Goal: Task Accomplishment & Management: Use online tool/utility

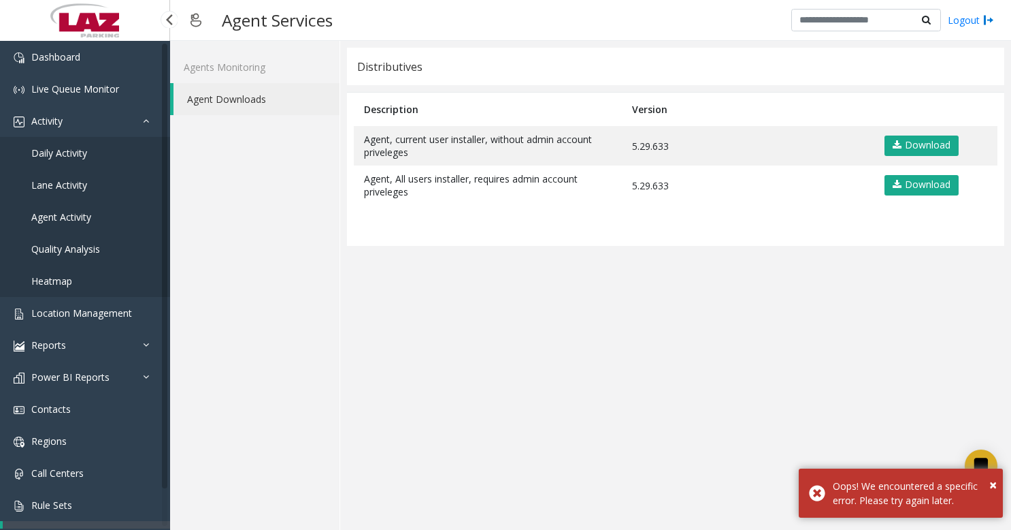
click at [69, 218] on span "Agent Activity" at bounding box center [61, 216] width 60 height 13
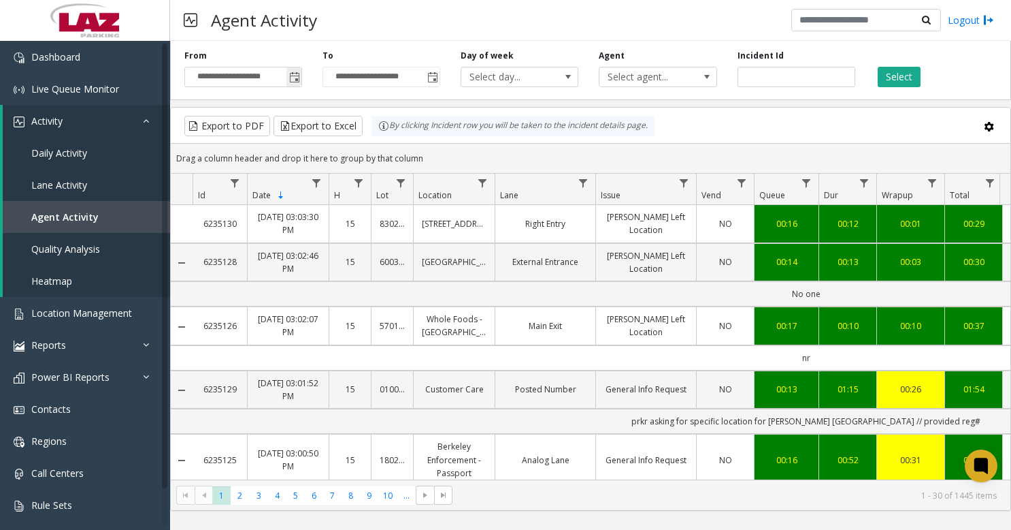
click at [297, 79] on span "Toggle popup" at bounding box center [294, 77] width 11 height 11
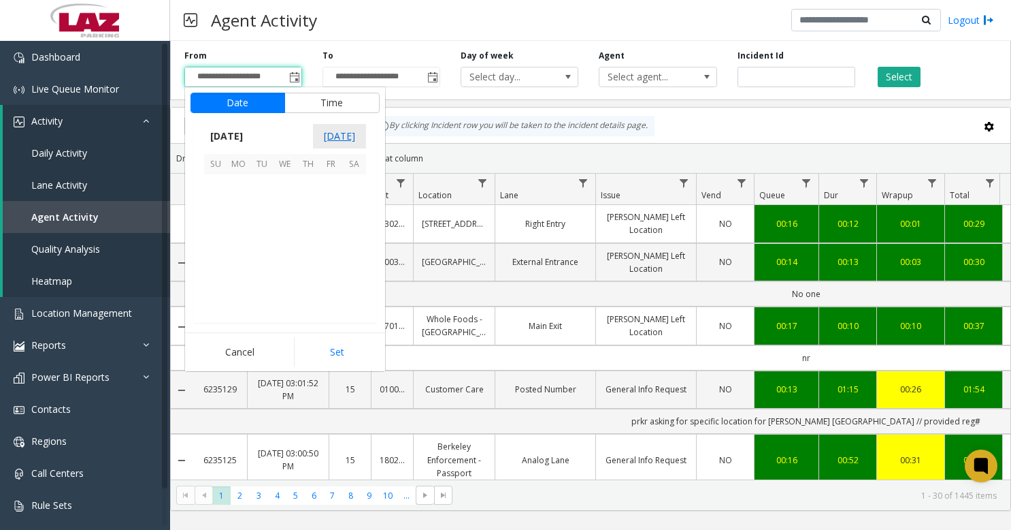
scroll to position [244452, 0]
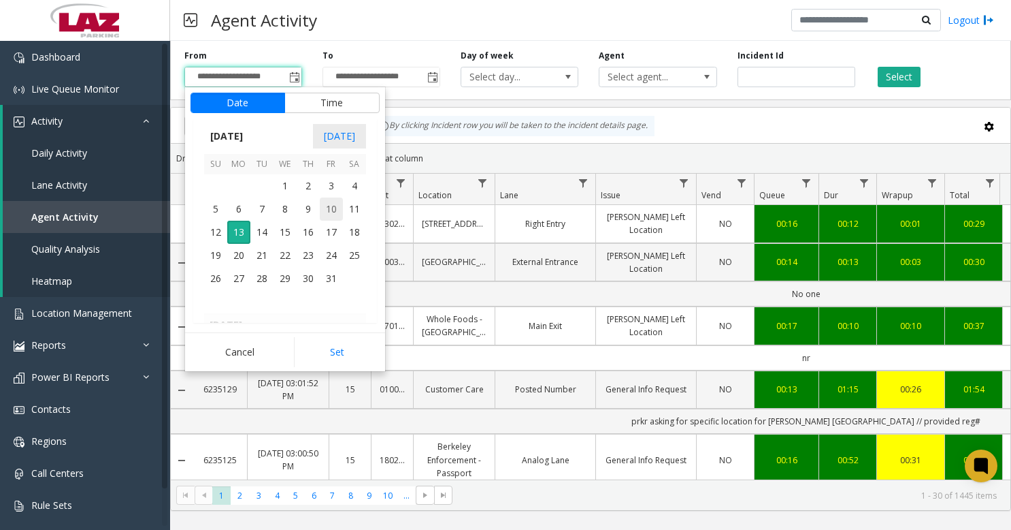
click at [329, 211] on span "10" at bounding box center [331, 208] width 23 height 23
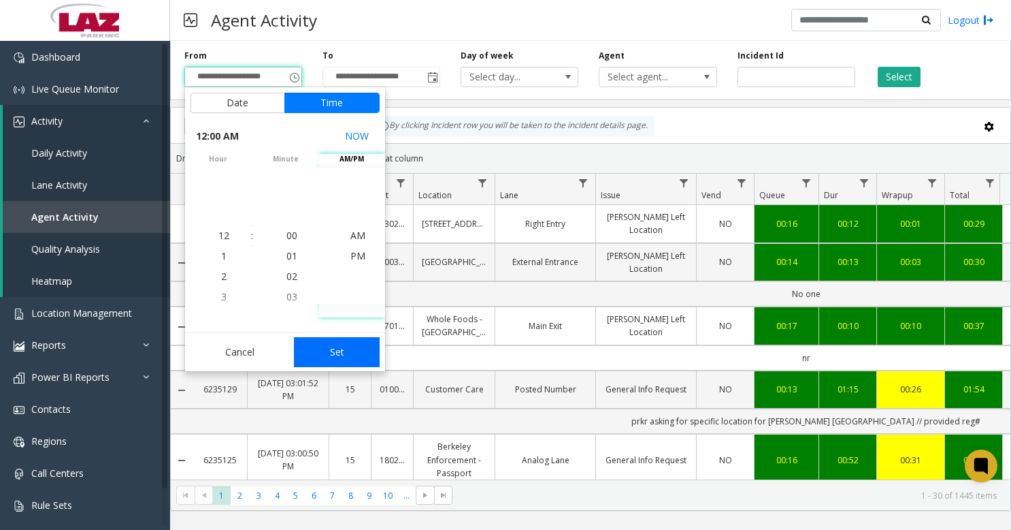
click at [338, 354] on button "Set" at bounding box center [337, 352] width 86 height 30
type input "**********"
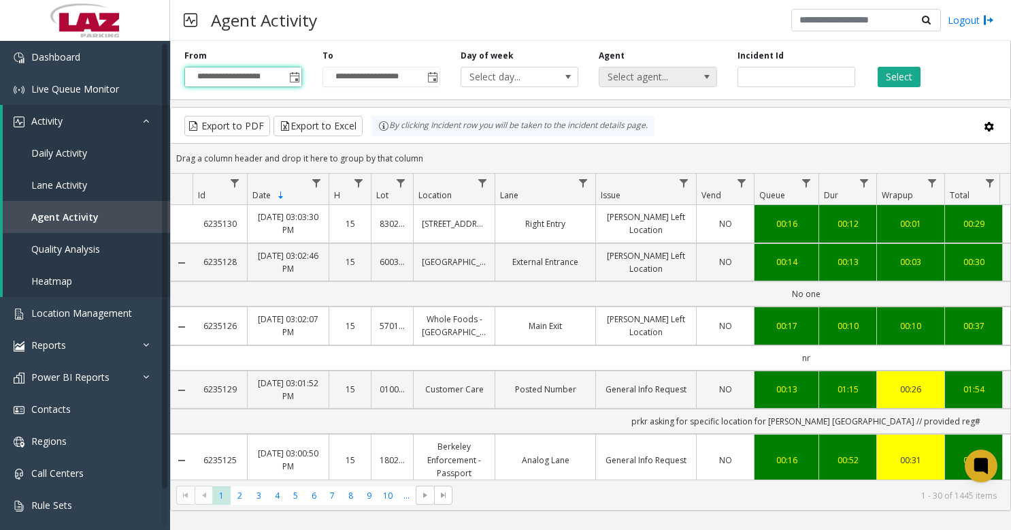
click at [668, 72] on span "Select agent..." at bounding box center [646, 76] width 93 height 19
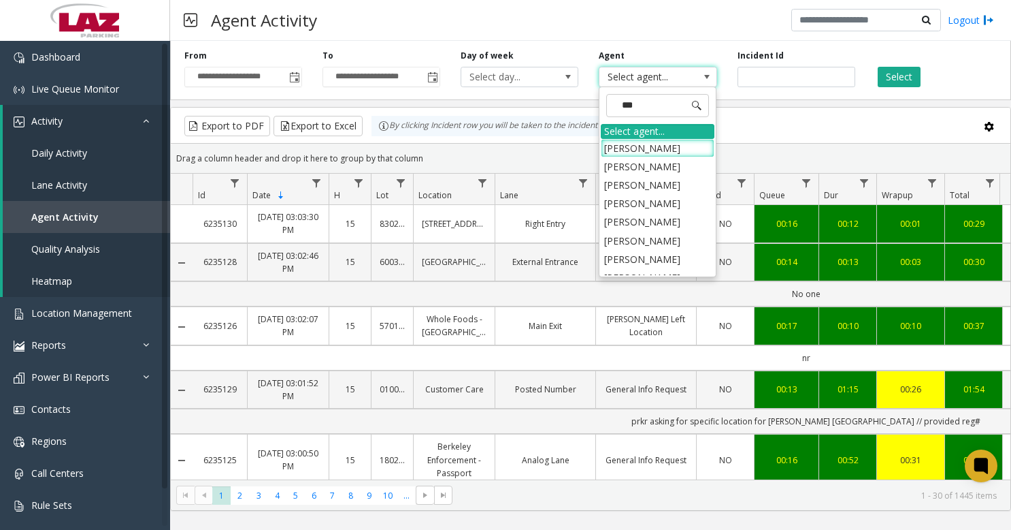
type input "****"
click at [670, 201] on li "[PERSON_NAME]" at bounding box center [658, 203] width 114 height 18
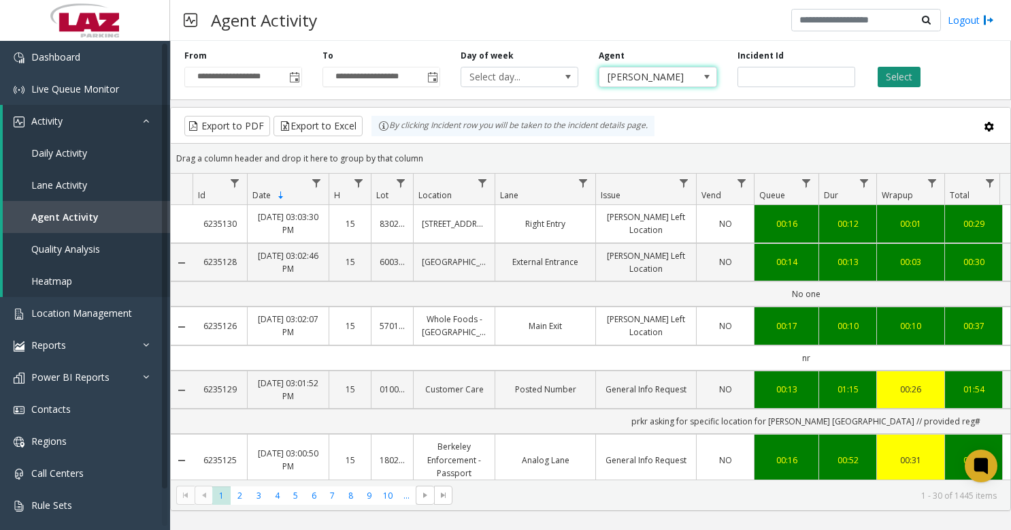
click at [901, 80] on button "Select" at bounding box center [899, 77] width 43 height 20
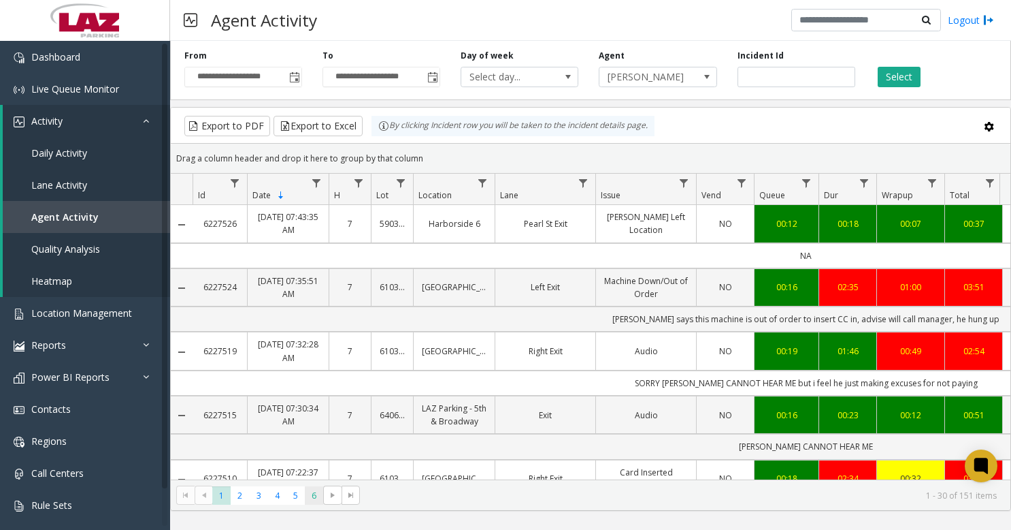
click at [309, 496] on span "6" at bounding box center [314, 495] width 18 height 18
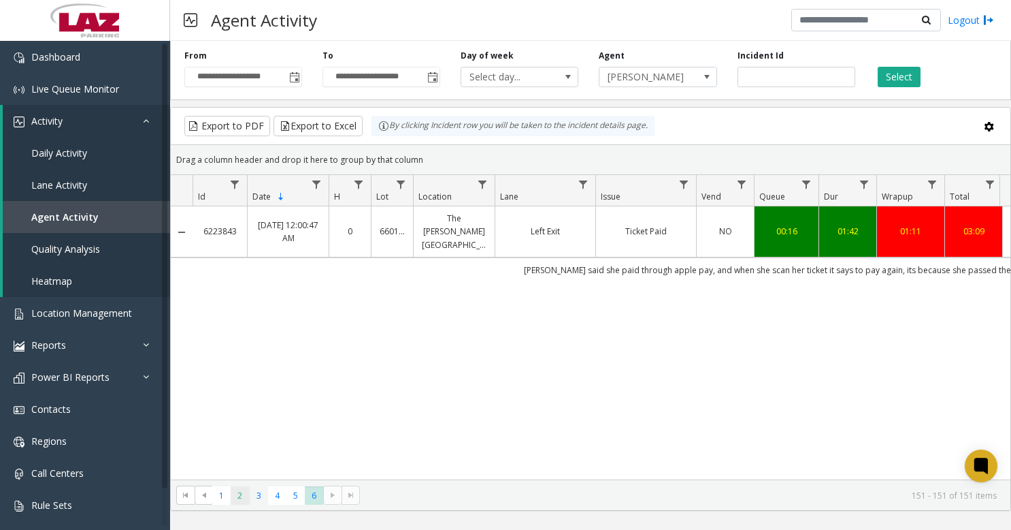
click at [250, 496] on span "3" at bounding box center [259, 495] width 18 height 18
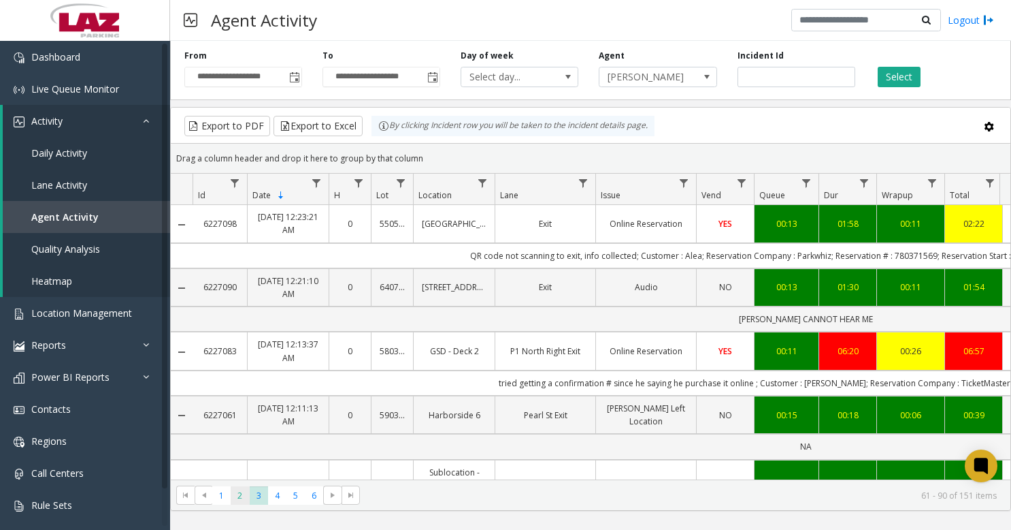
click at [242, 490] on span "2" at bounding box center [240, 495] width 18 height 18
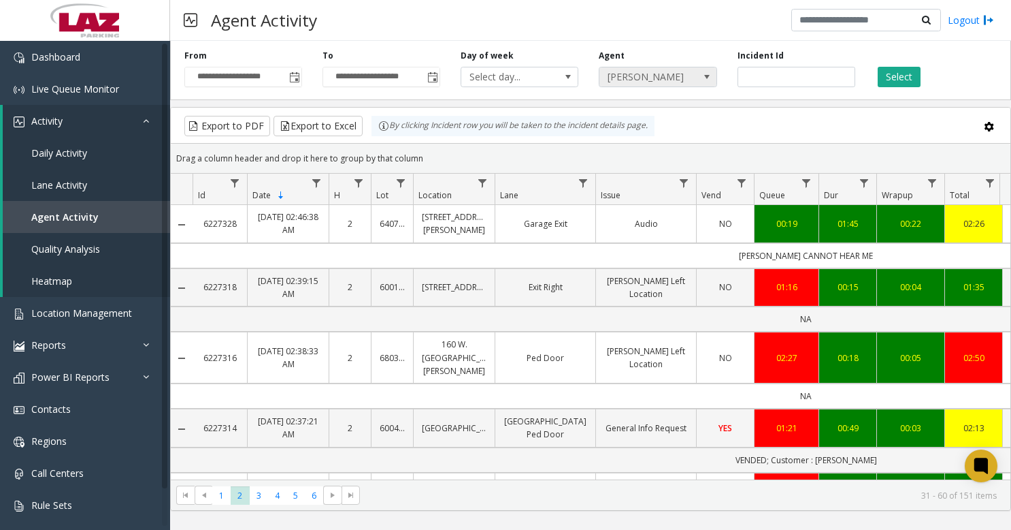
click at [672, 75] on span "[PERSON_NAME]" at bounding box center [646, 76] width 93 height 19
type input "***"
click at [668, 154] on li "[PERSON_NAME]" at bounding box center [658, 152] width 114 height 18
click at [890, 76] on button "Select" at bounding box center [899, 77] width 43 height 20
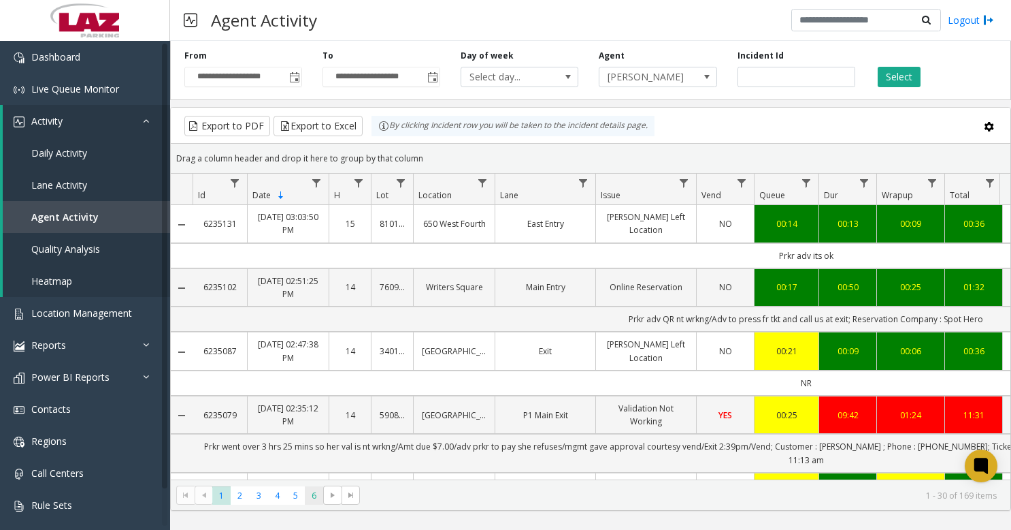
click at [320, 496] on span "6" at bounding box center [314, 495] width 18 height 18
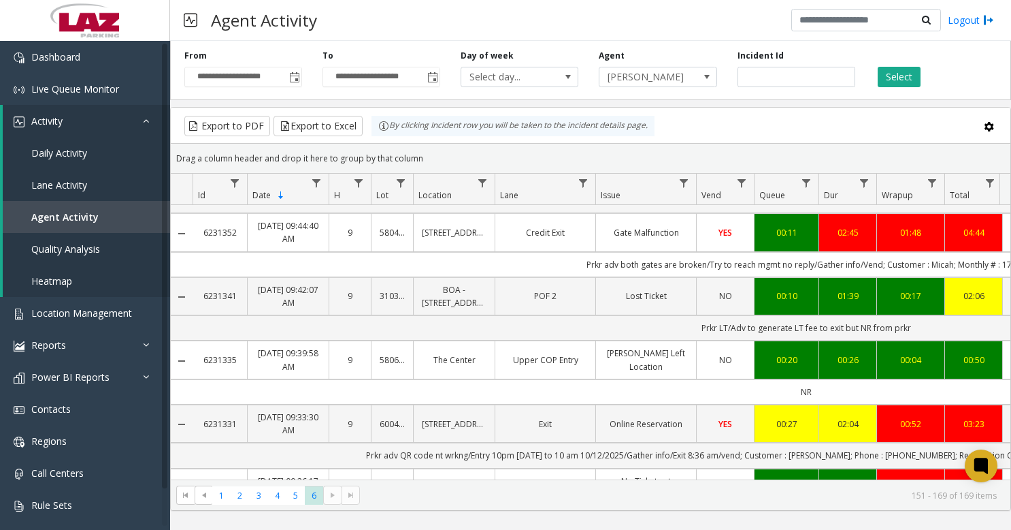
scroll to position [939, 0]
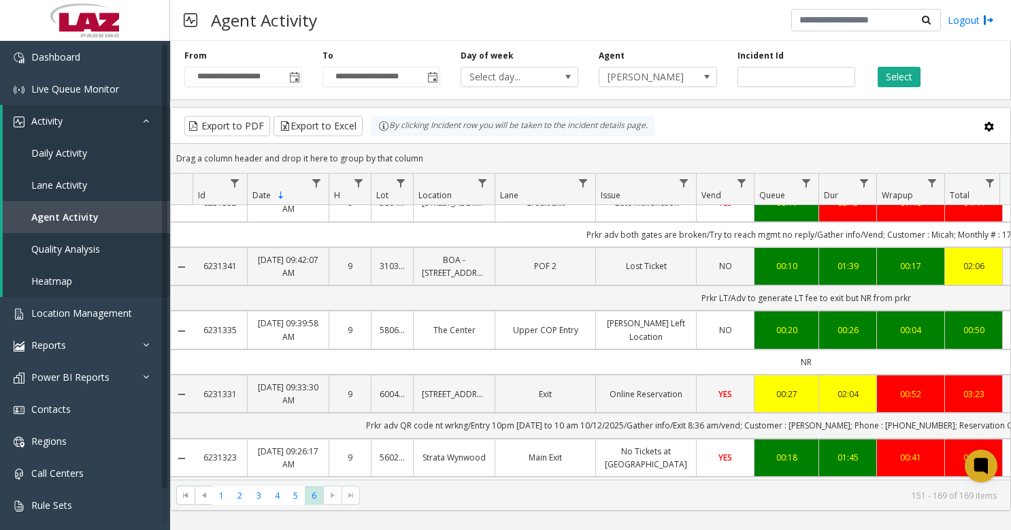
click at [1011, 442] on html "**********" at bounding box center [505, 265] width 1011 height 530
click at [295, 498] on span "5" at bounding box center [296, 495] width 18 height 18
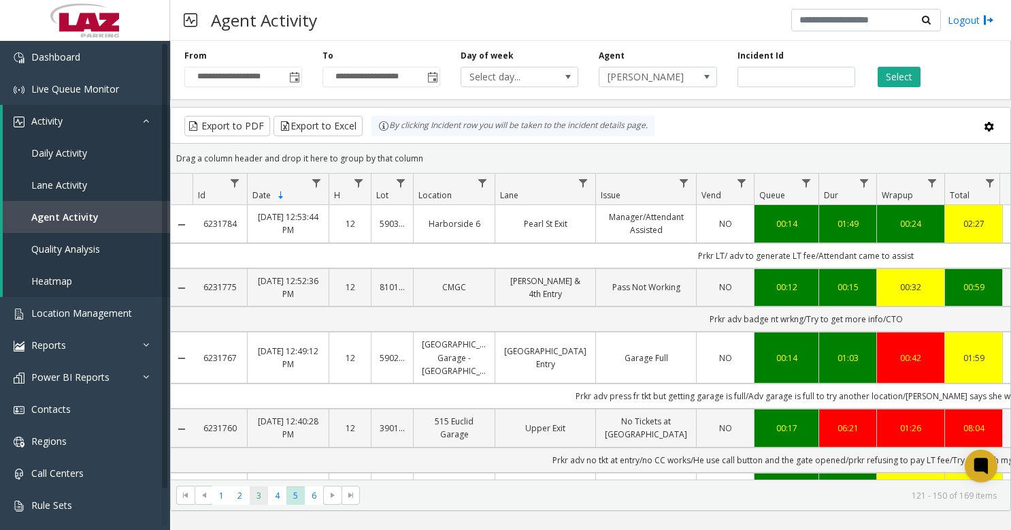
click at [253, 495] on span "3" at bounding box center [259, 495] width 18 height 18
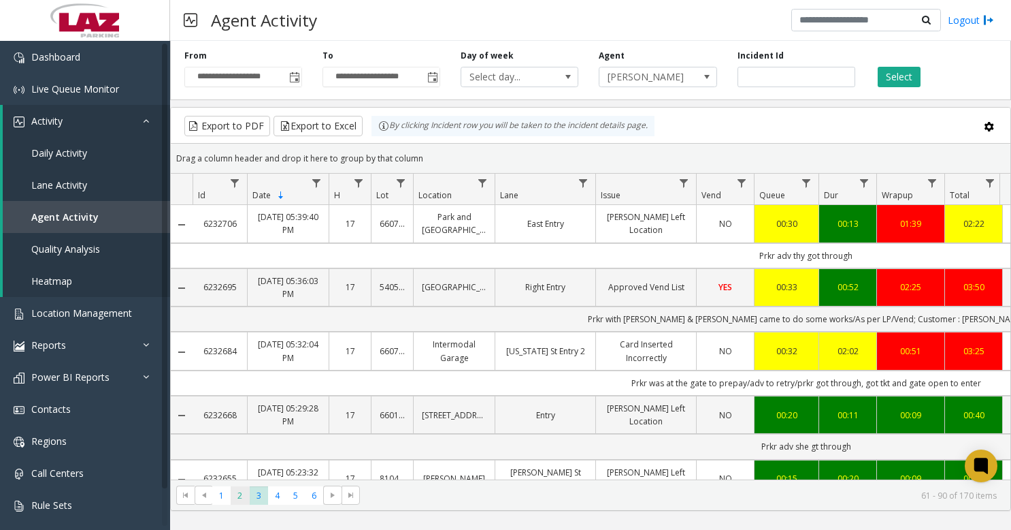
click at [234, 496] on span "2" at bounding box center [240, 495] width 18 height 18
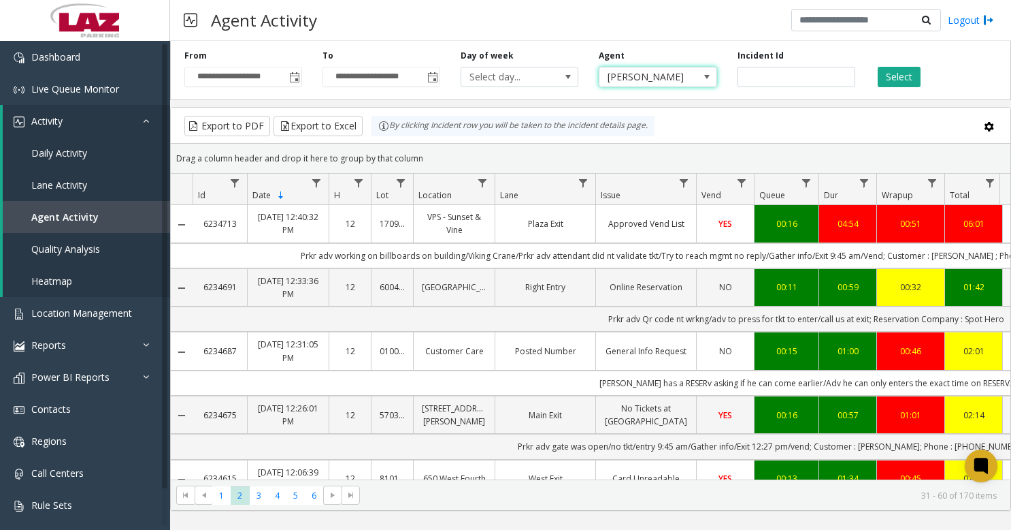
click at [678, 78] on span "[PERSON_NAME]" at bounding box center [646, 76] width 93 height 19
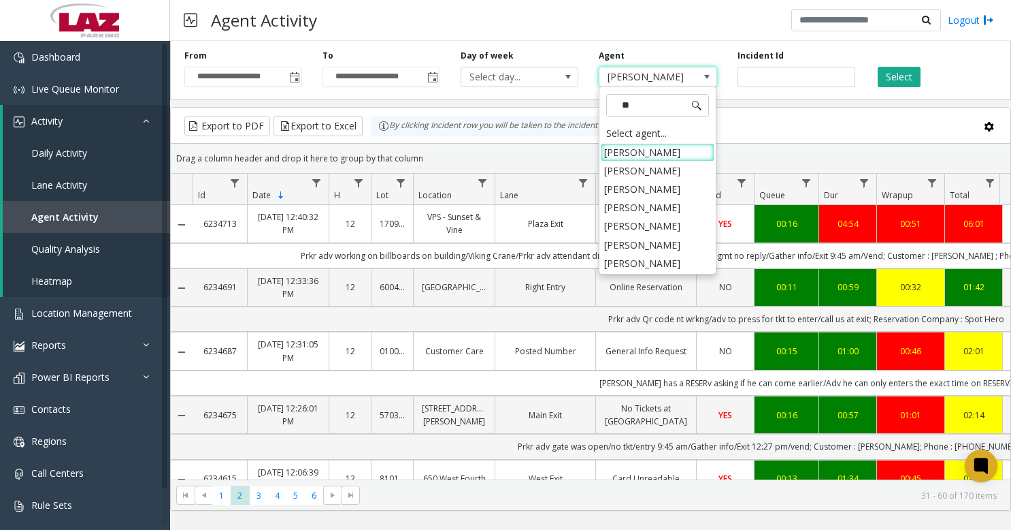
type input "***"
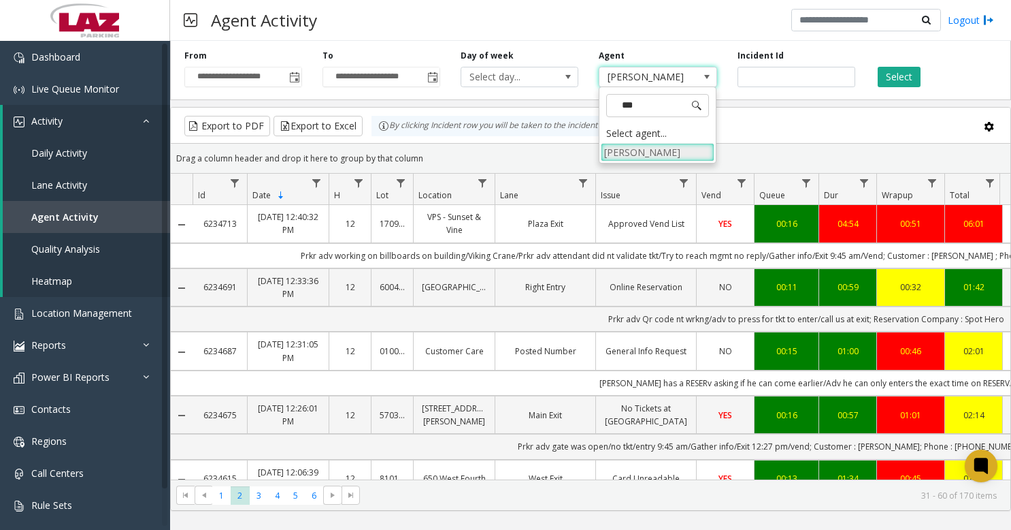
click at [658, 153] on li "[PERSON_NAME]" at bounding box center [658, 152] width 114 height 18
click at [903, 82] on button "Select" at bounding box center [899, 77] width 43 height 20
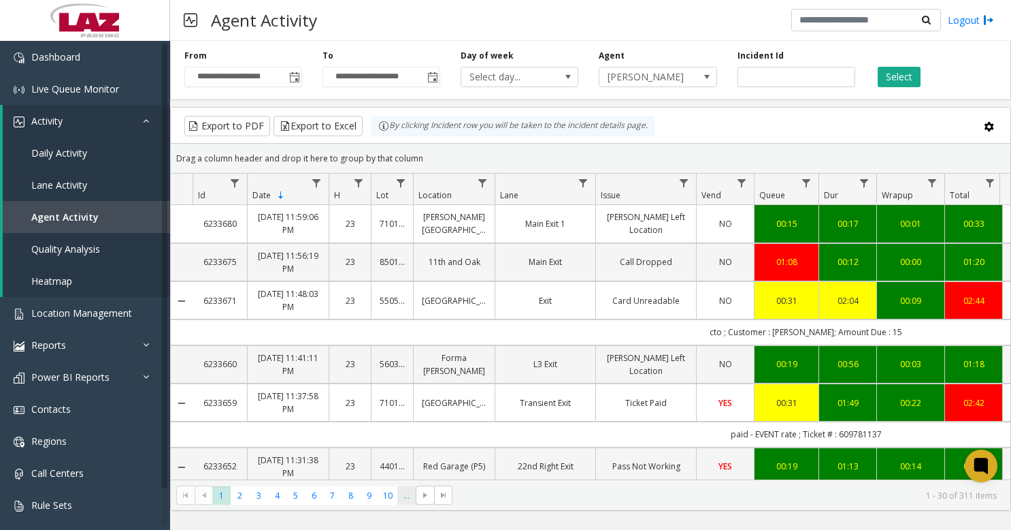
click at [411, 496] on span "..." at bounding box center [407, 495] width 18 height 18
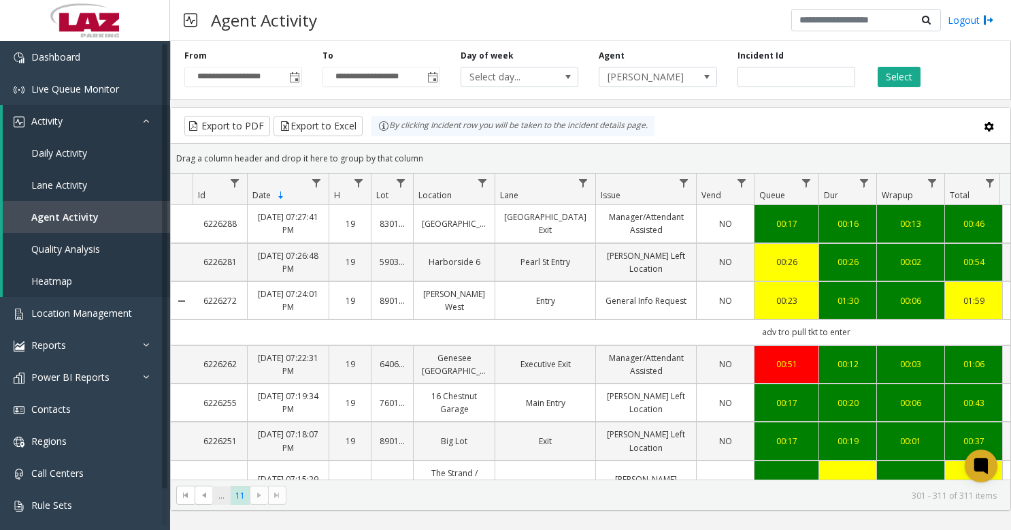
click at [227, 496] on span "..." at bounding box center [221, 495] width 18 height 18
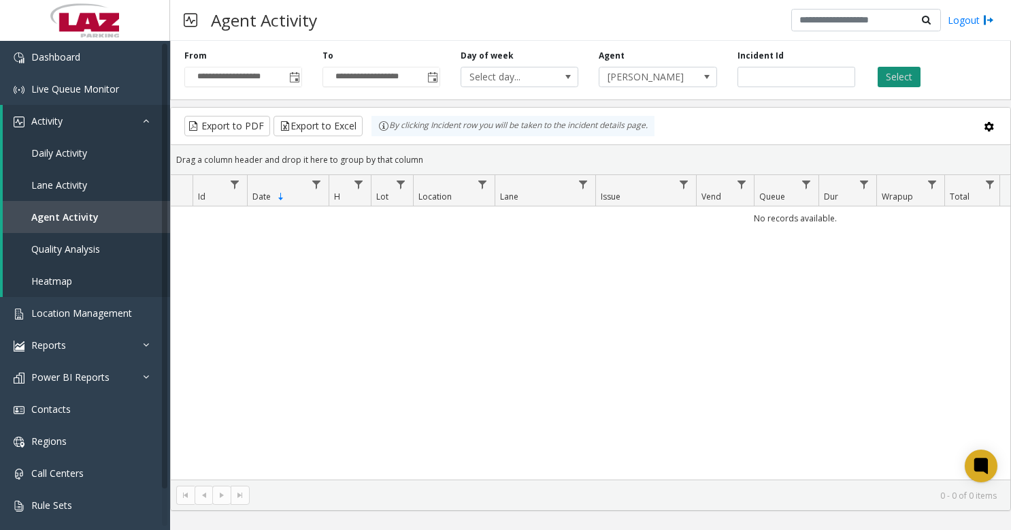
click at [916, 67] on button "Select" at bounding box center [899, 77] width 43 height 20
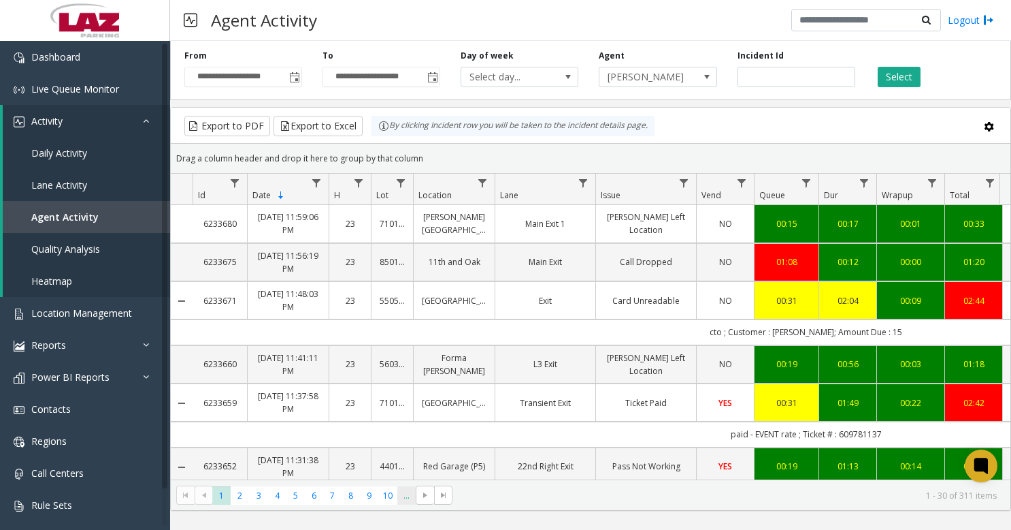
click at [411, 496] on span "..." at bounding box center [407, 495] width 18 height 18
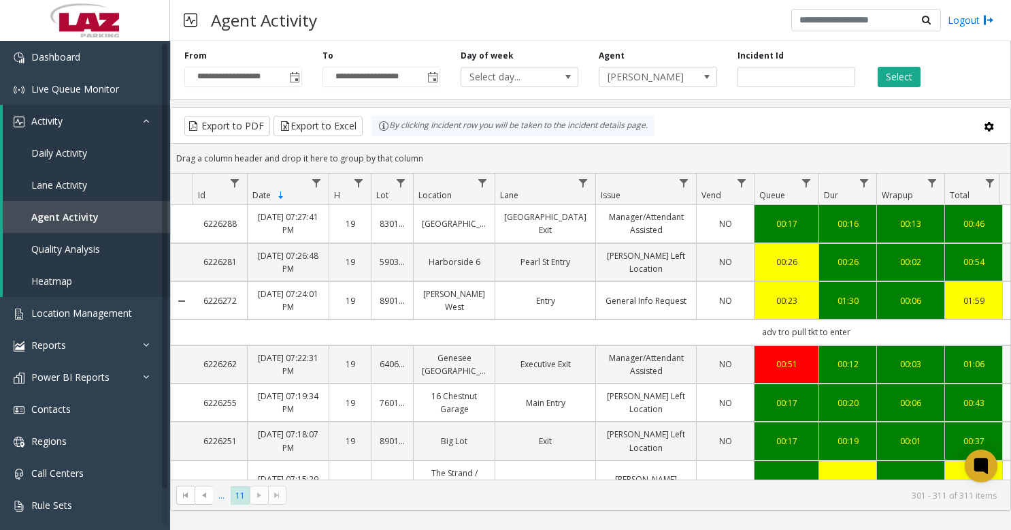
click at [225, 498] on span "..." at bounding box center [221, 495] width 18 height 18
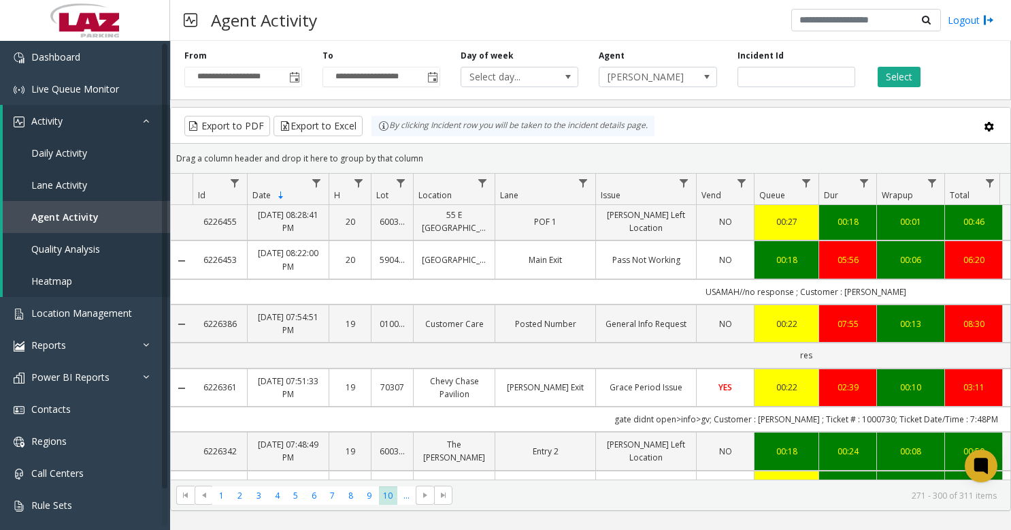
scroll to position [1271, 0]
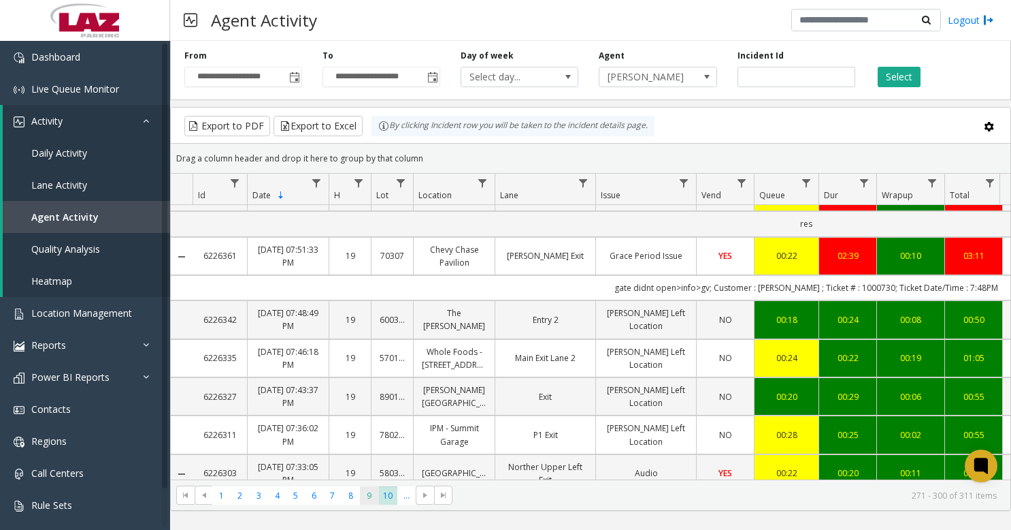
click at [374, 497] on span "9" at bounding box center [369, 495] width 18 height 18
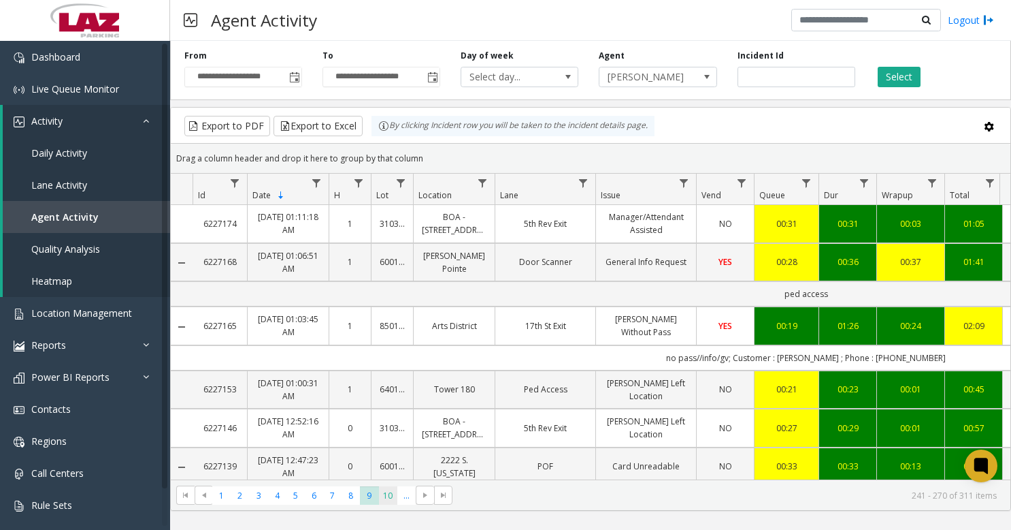
click at [384, 493] on span "10" at bounding box center [388, 495] width 18 height 18
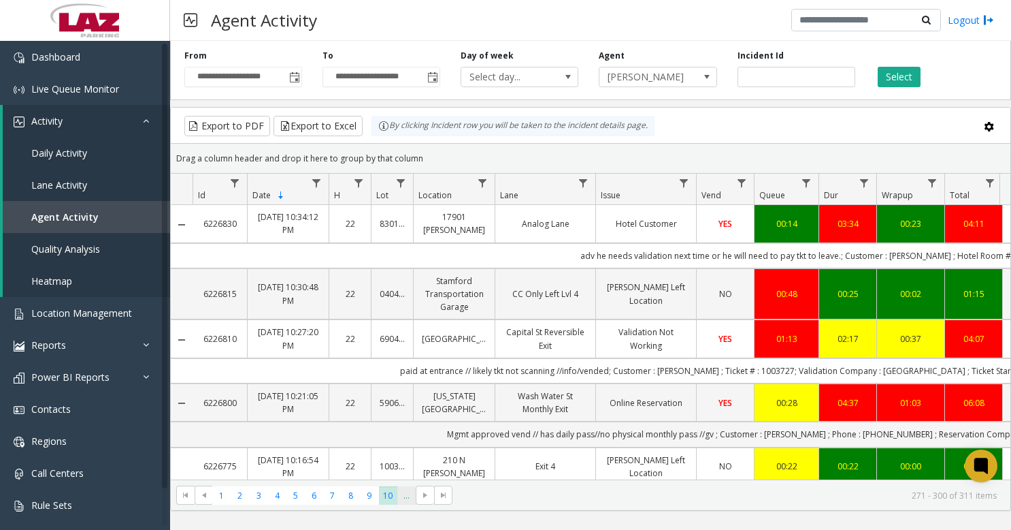
click at [404, 494] on span "..." at bounding box center [407, 495] width 18 height 18
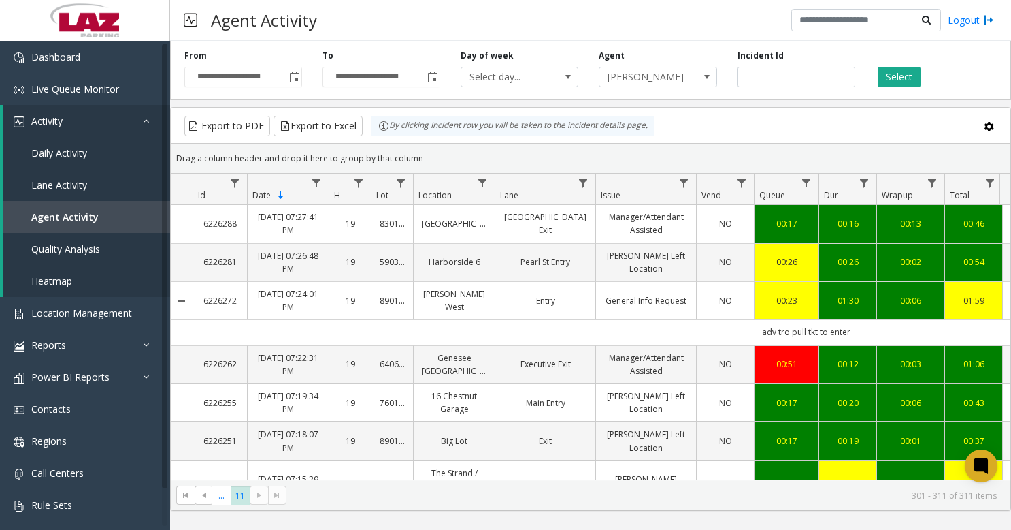
click at [1011, 299] on html "**********" at bounding box center [505, 265] width 1011 height 530
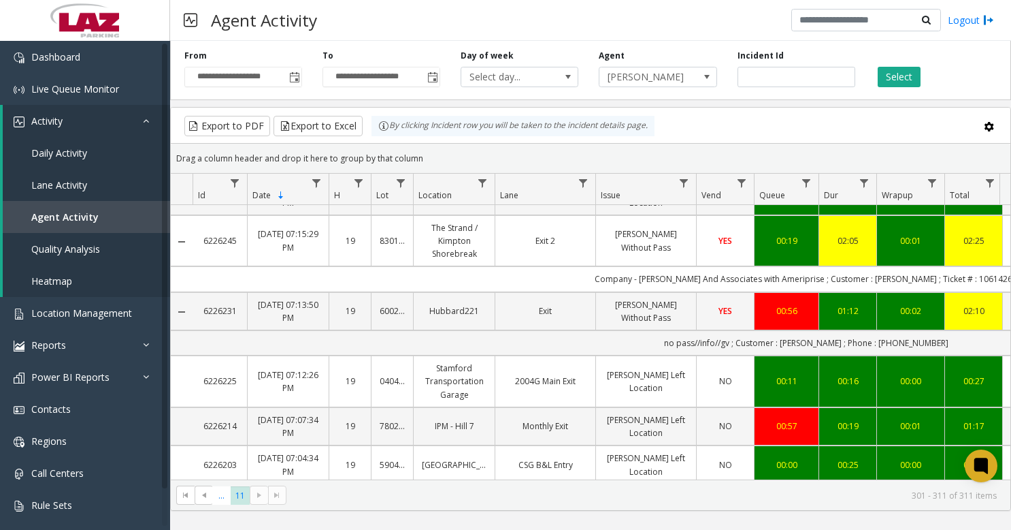
scroll to position [251, 0]
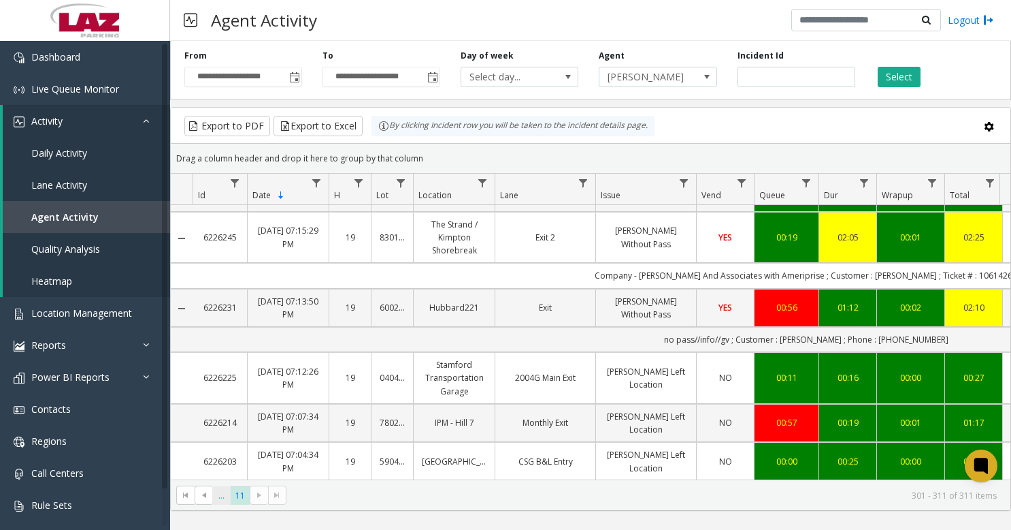
click at [221, 498] on span "..." at bounding box center [221, 495] width 18 height 18
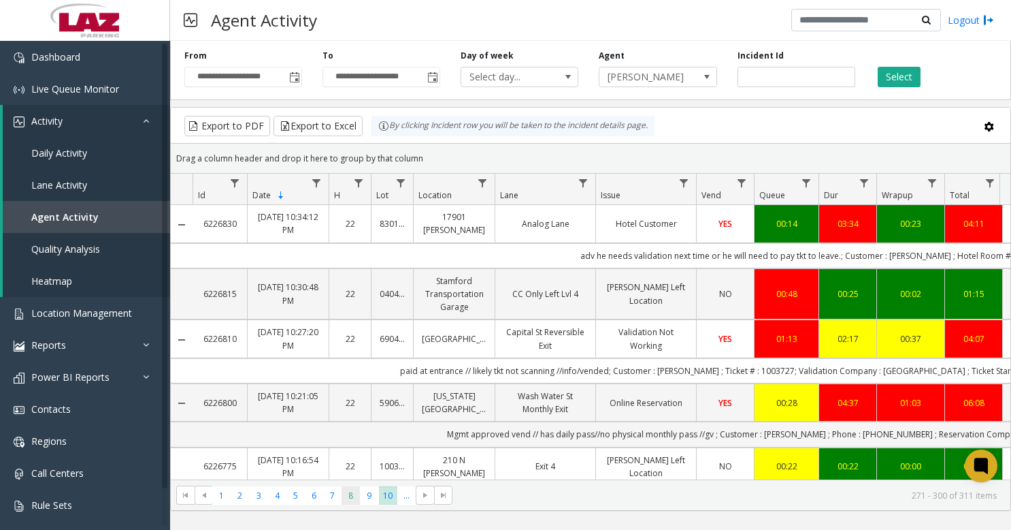
click at [353, 496] on span "8" at bounding box center [351, 495] width 18 height 18
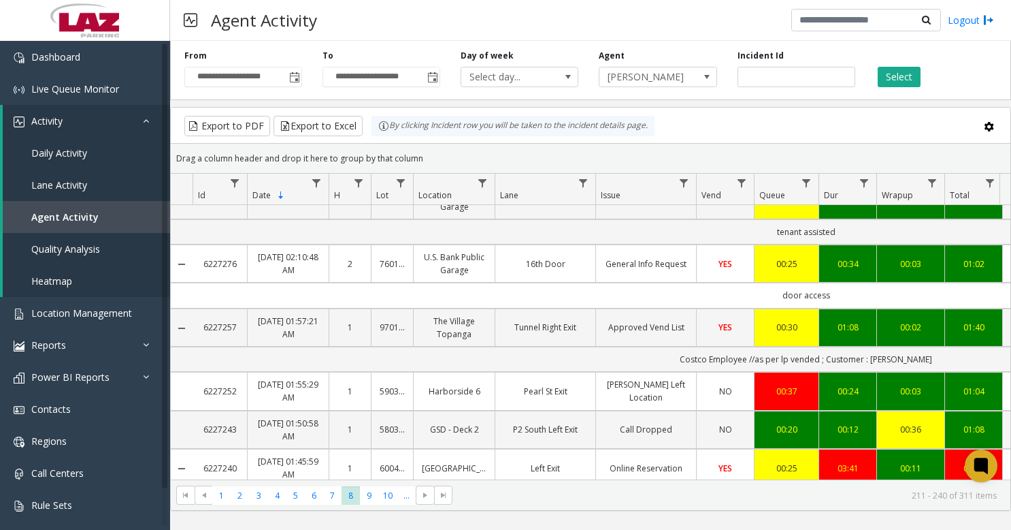
scroll to position [820, 0]
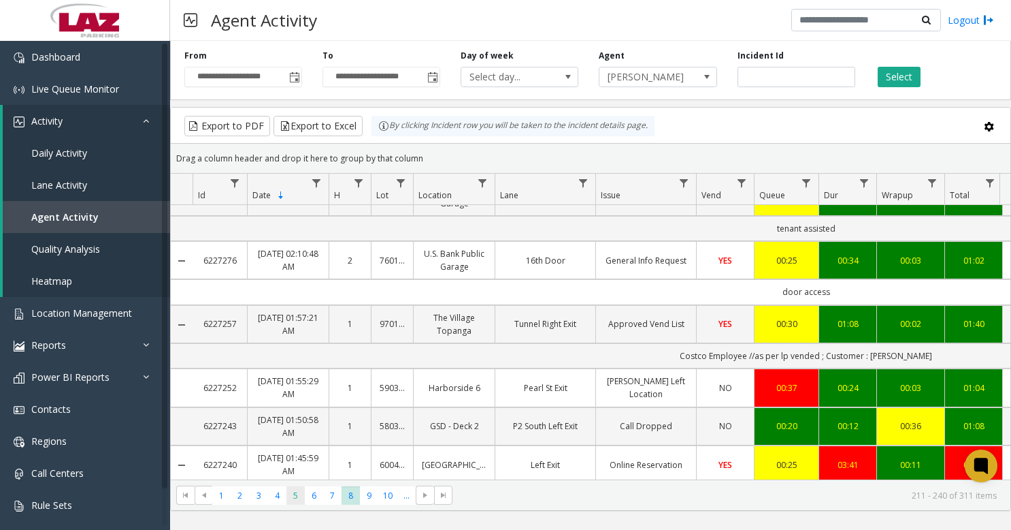
click at [294, 497] on span "5" at bounding box center [296, 495] width 18 height 18
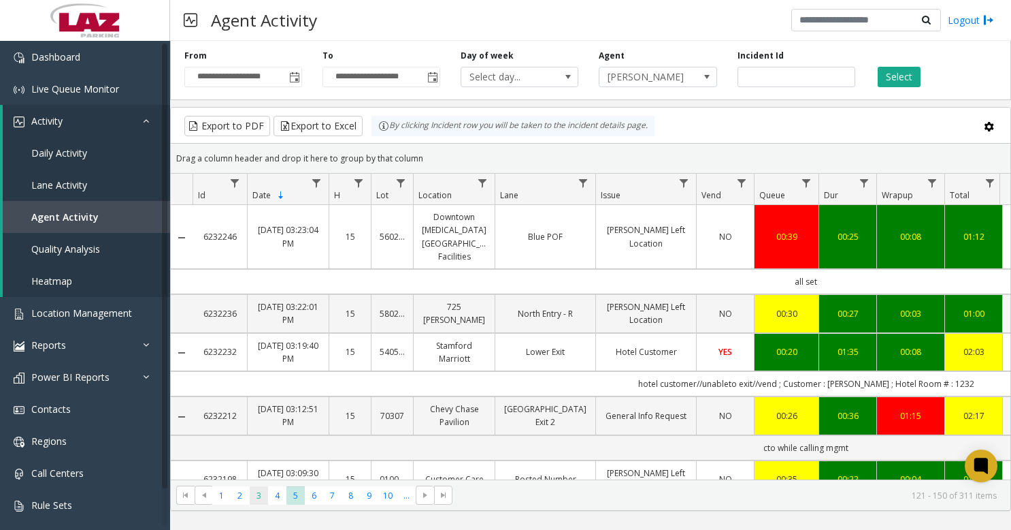
click at [260, 494] on span "3" at bounding box center [259, 495] width 18 height 18
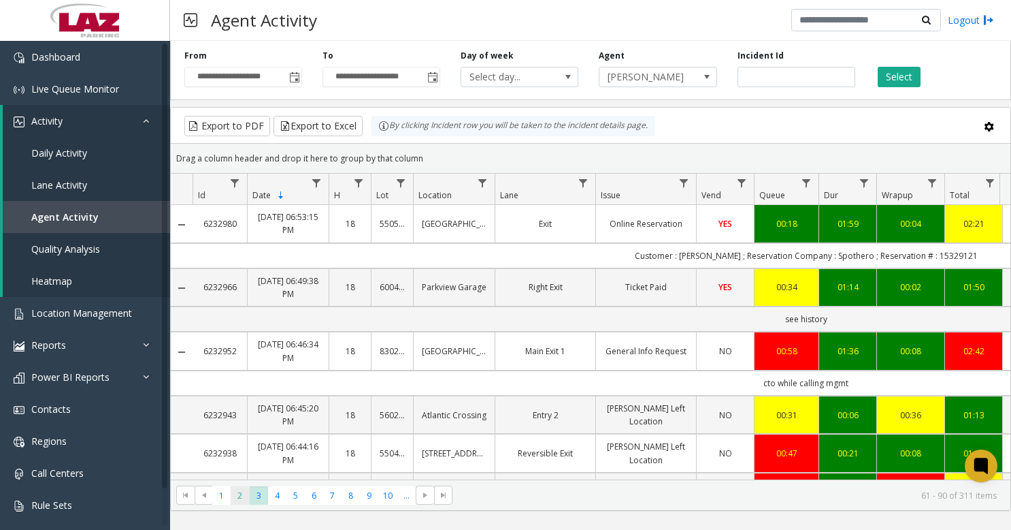
click at [231, 494] on span "2" at bounding box center [240, 495] width 18 height 18
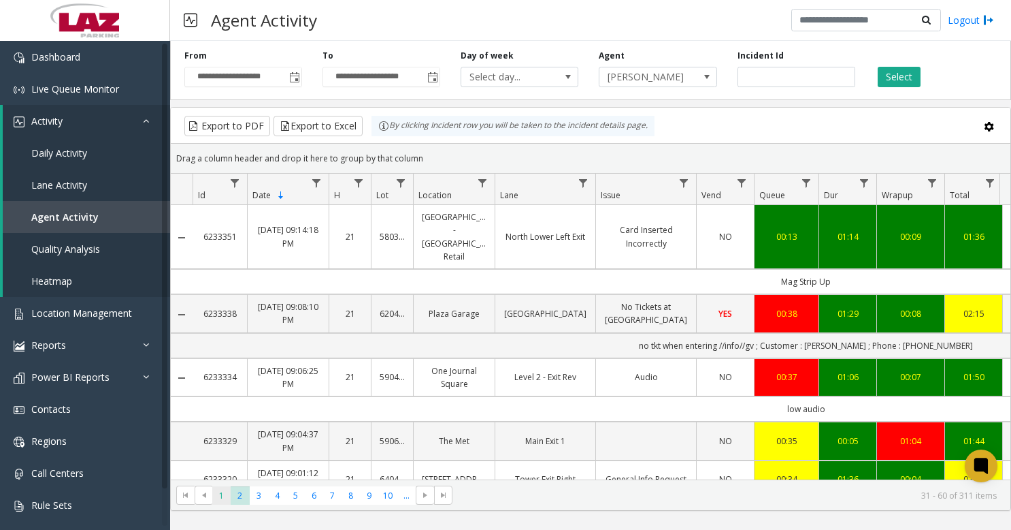
click at [225, 494] on span "1" at bounding box center [221, 495] width 18 height 18
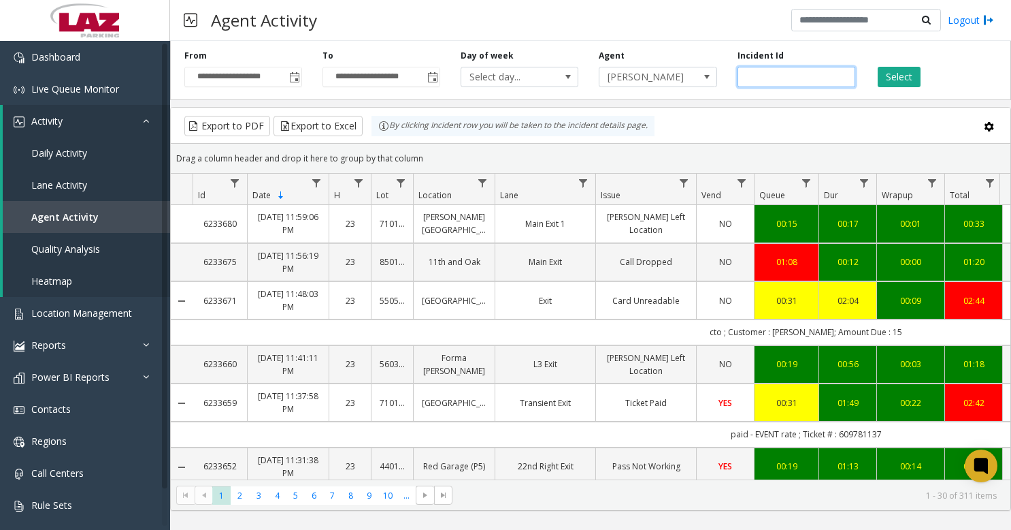
click at [765, 78] on input "number" at bounding box center [797, 77] width 118 height 20
paste input "*******"
click at [908, 68] on button "Select" at bounding box center [899, 77] width 43 height 20
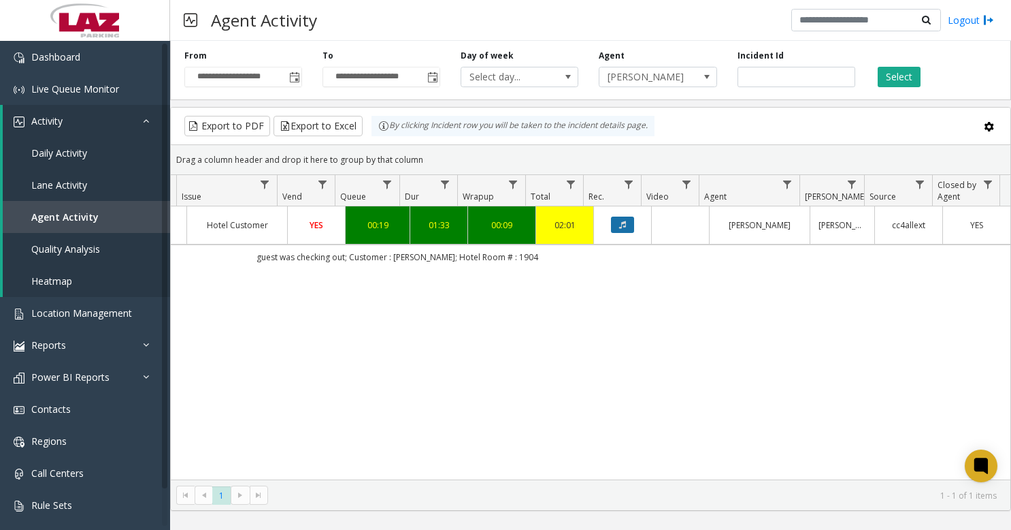
click at [619, 225] on icon "Data table" at bounding box center [622, 225] width 7 height 8
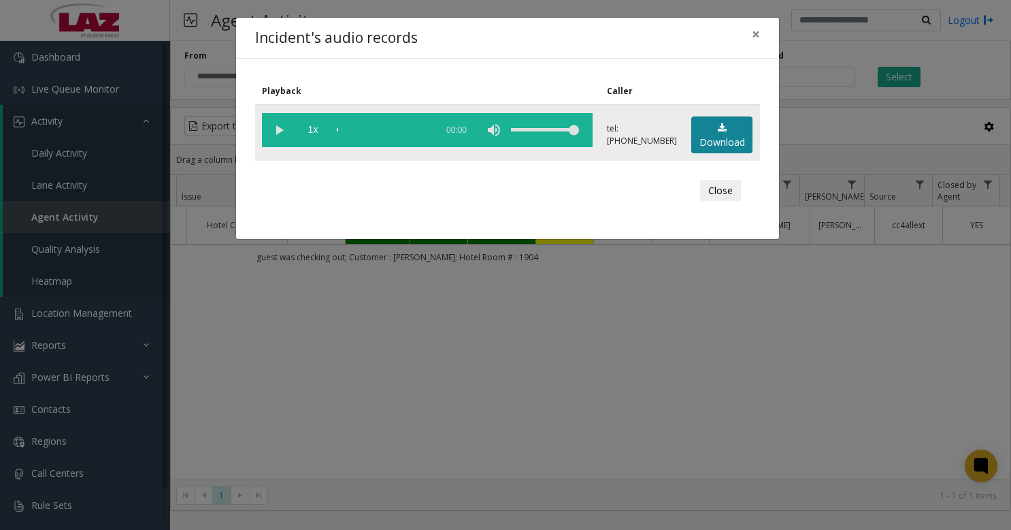
click at [719, 132] on link "Download" at bounding box center [722, 134] width 61 height 37
click at [561, 429] on div "Incident's audio records × Playback Caller 1x 01:41 tel:[PHONE_NUMBER] Download…" at bounding box center [505, 265] width 1011 height 530
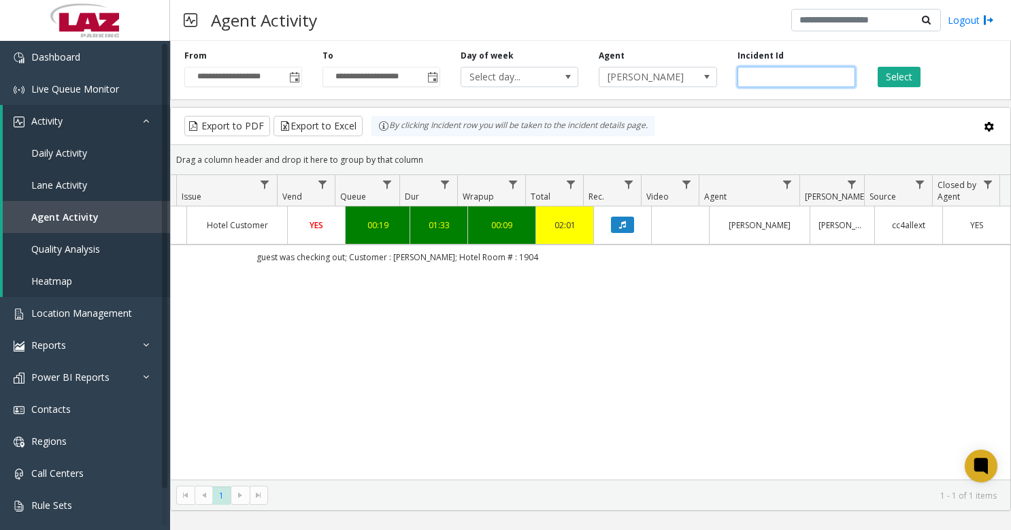
click at [773, 71] on input "*******" at bounding box center [797, 77] width 118 height 20
paste input "number"
click at [904, 77] on button "Select" at bounding box center [899, 77] width 43 height 20
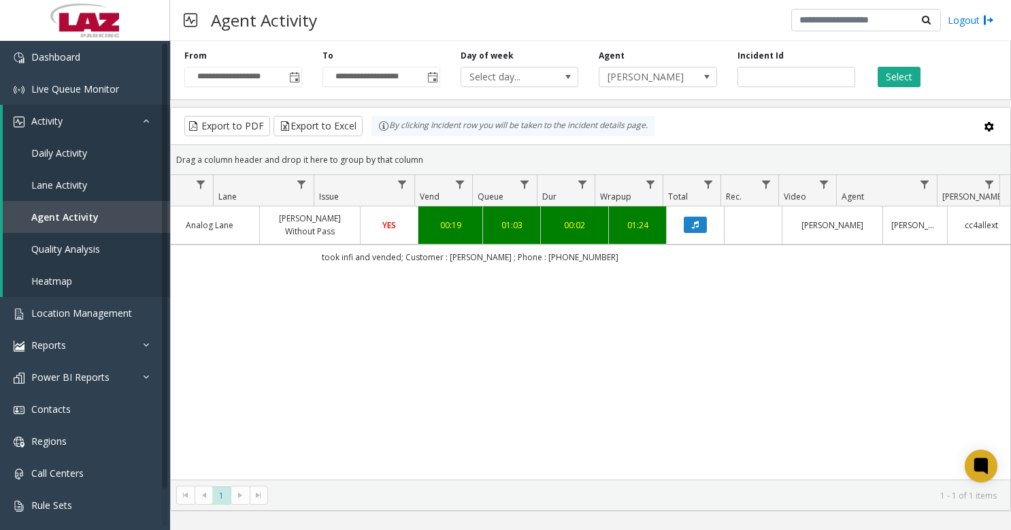
scroll to position [0, 336]
click at [697, 222] on icon "Data table" at bounding box center [695, 225] width 7 height 8
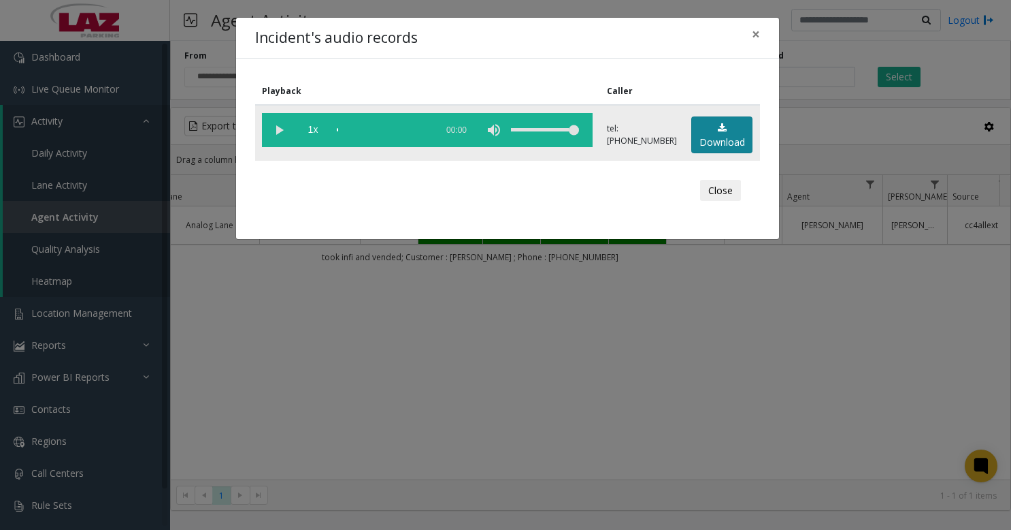
click at [706, 140] on link "Download" at bounding box center [722, 134] width 61 height 37
click at [549, 387] on div "Incident's audio records × Playback Caller 1x 01:10 tel:[PHONE_NUMBER] Download…" at bounding box center [505, 265] width 1011 height 530
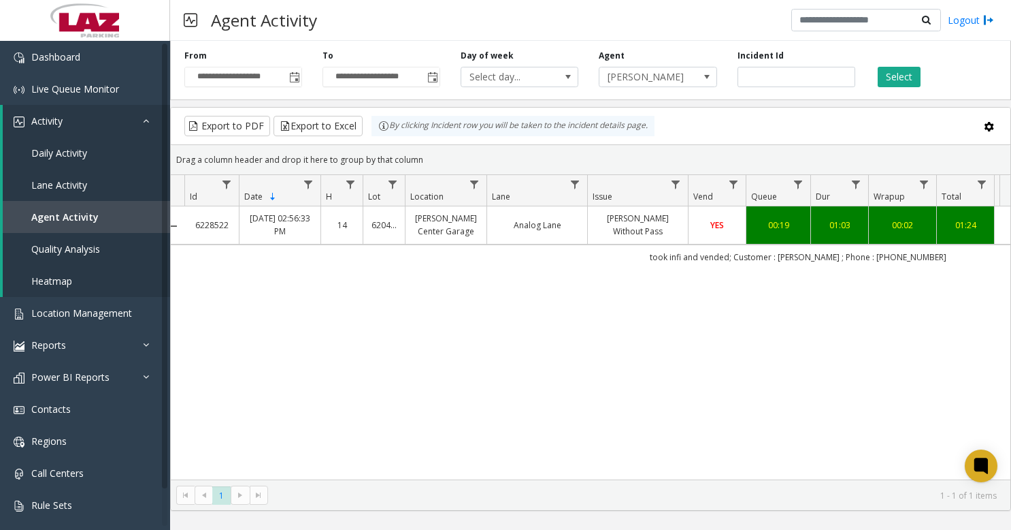
scroll to position [0, 0]
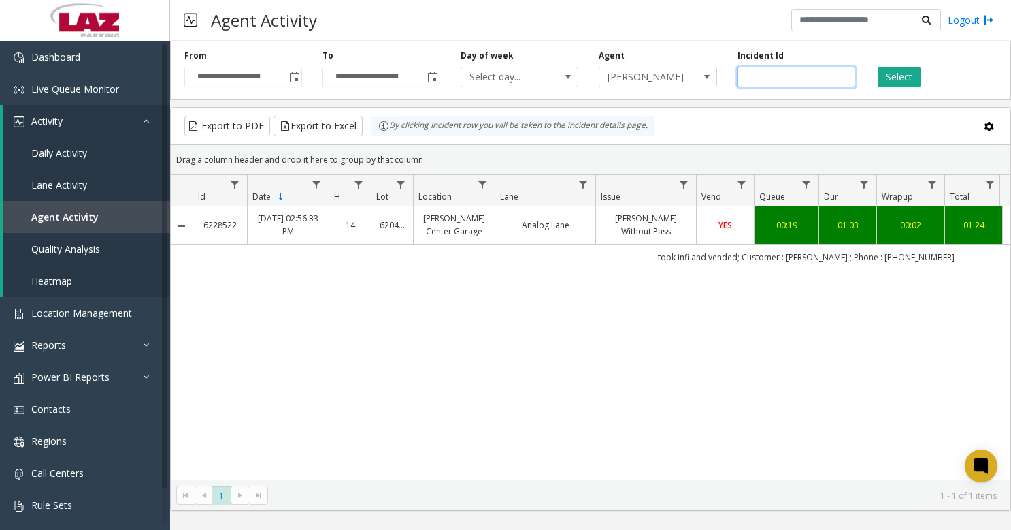
click at [785, 80] on input "*******" at bounding box center [797, 77] width 118 height 20
paste input "number"
click at [901, 83] on button "Select" at bounding box center [899, 77] width 43 height 20
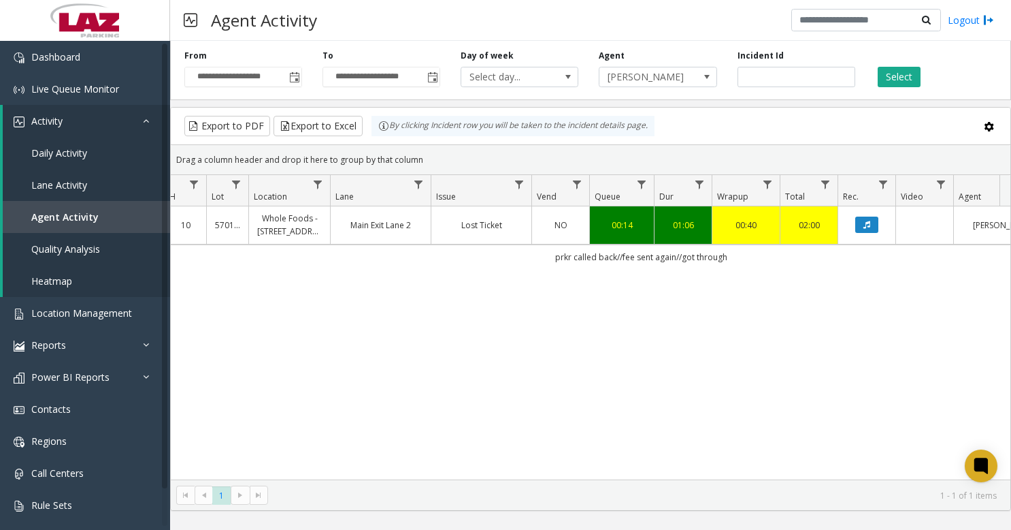
scroll to position [0, 198]
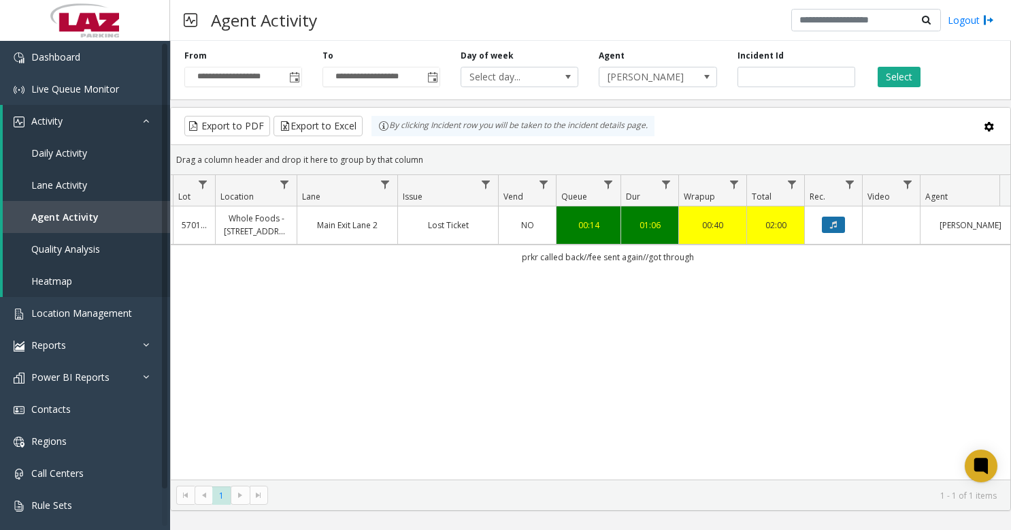
click at [839, 226] on button "Data table" at bounding box center [833, 224] width 23 height 16
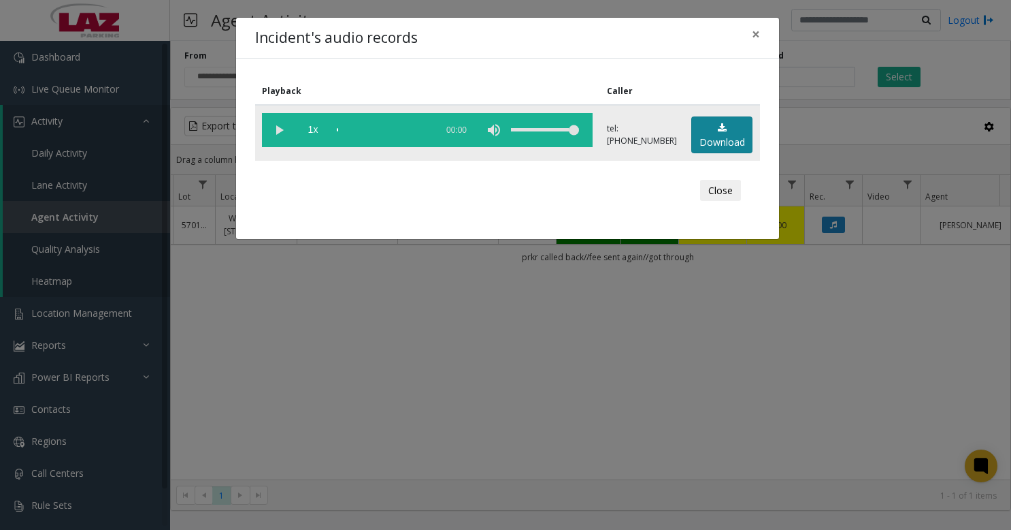
click at [713, 144] on link "Download" at bounding box center [722, 134] width 61 height 37
click at [707, 391] on div "Incident's audio records × Playback Caller 1x 01:13 tel:[PHONE_NUMBER] Download…" at bounding box center [505, 265] width 1011 height 530
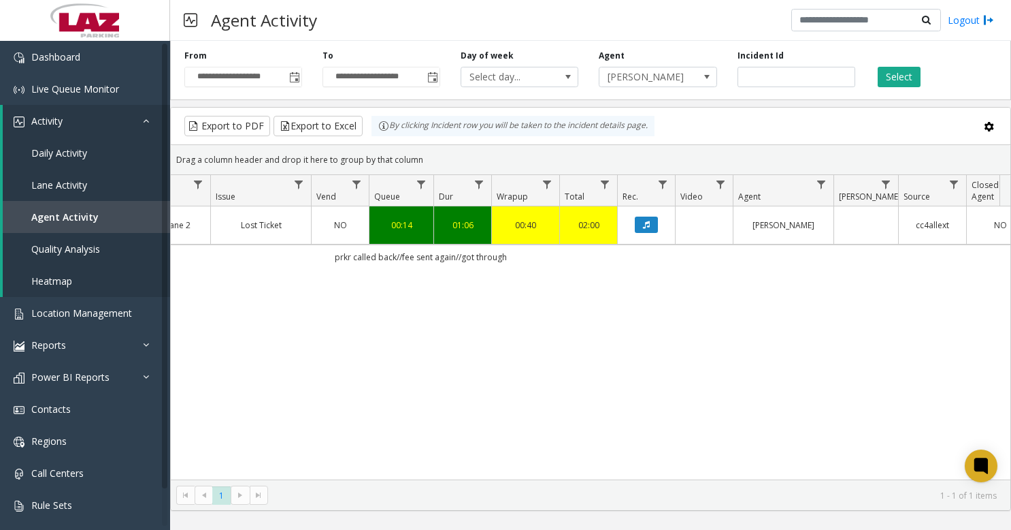
scroll to position [0, 419]
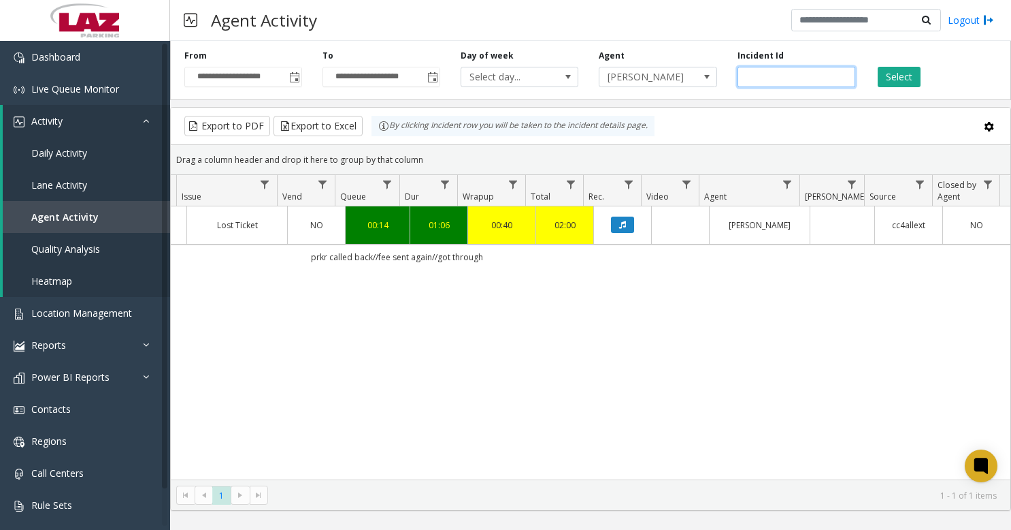
click at [770, 79] on input "*******" at bounding box center [797, 77] width 118 height 20
paste input "number"
click at [897, 81] on button "Select" at bounding box center [899, 77] width 43 height 20
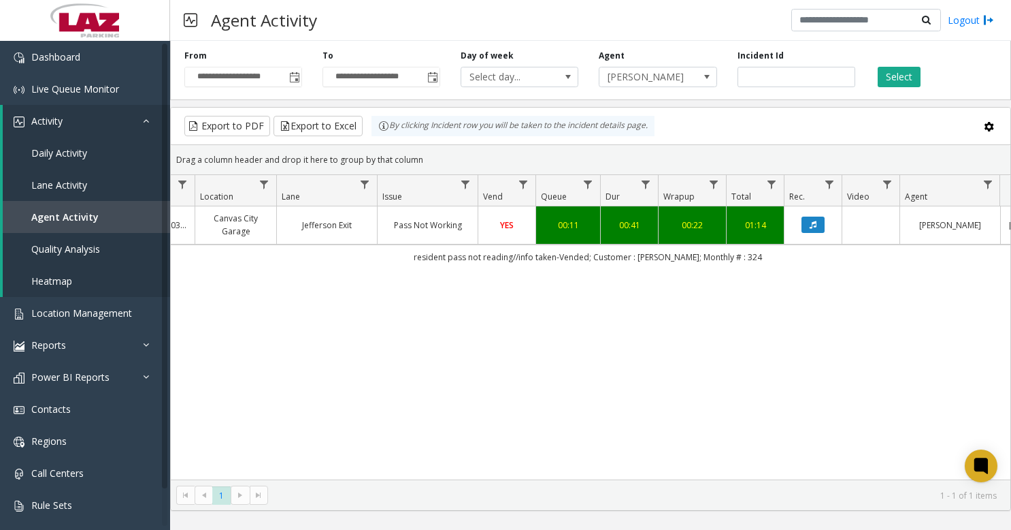
scroll to position [0, 237]
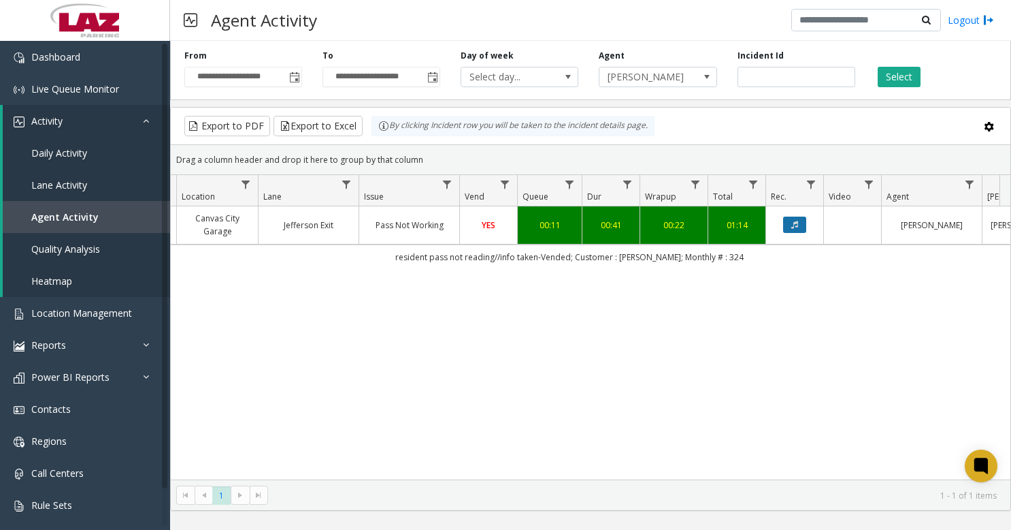
click at [794, 222] on icon "Data table" at bounding box center [795, 225] width 7 height 8
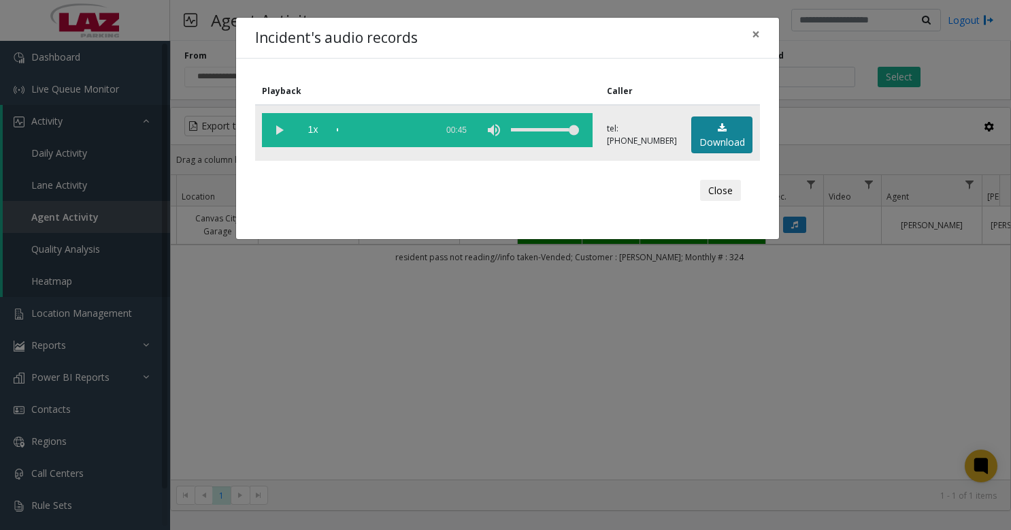
click at [721, 141] on link "Download" at bounding box center [722, 134] width 61 height 37
click at [642, 398] on div "Incident's audio records × Playback Caller 1x 00:45 tel:[PHONE_NUMBER] Download…" at bounding box center [505, 265] width 1011 height 530
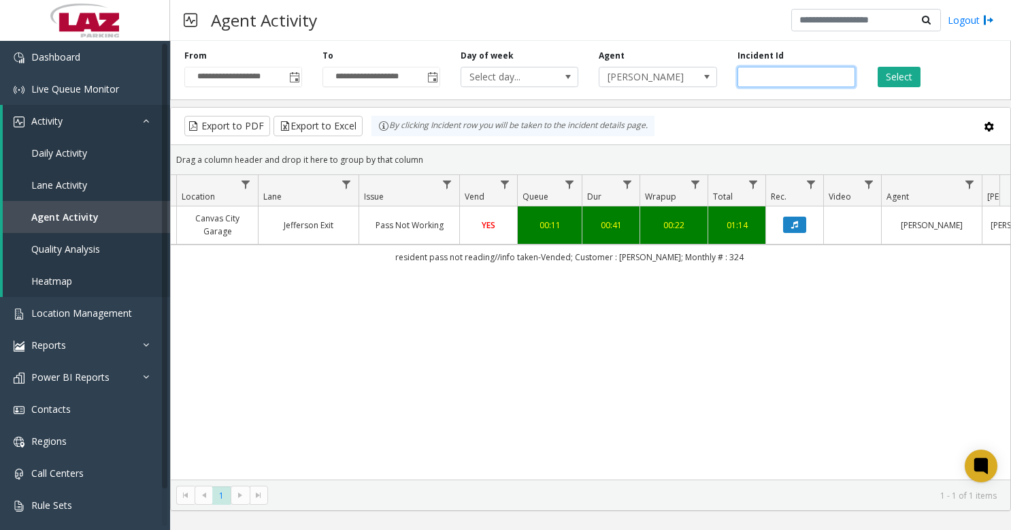
click at [781, 84] on input "*******" at bounding box center [797, 77] width 118 height 20
paste input "number"
click at [893, 84] on button "Select" at bounding box center [899, 77] width 43 height 20
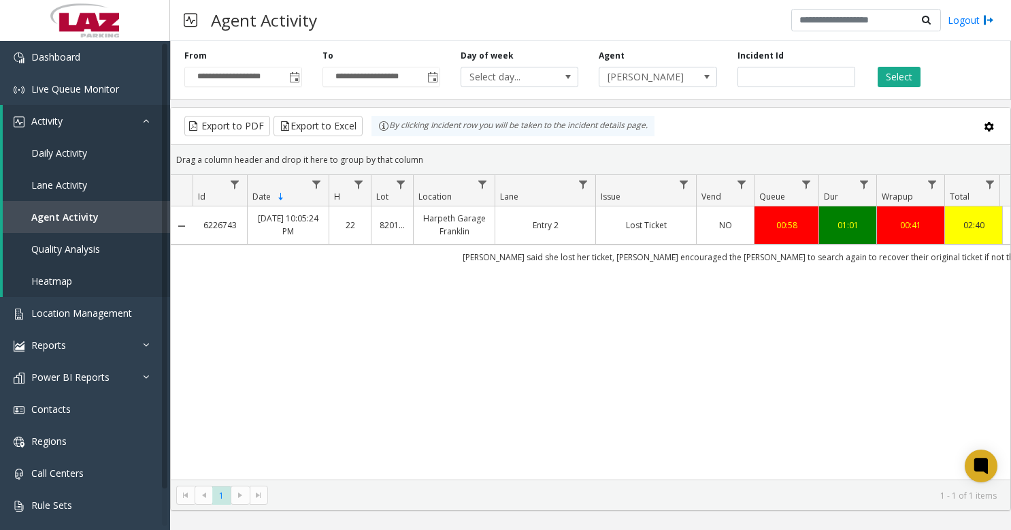
drag, startPoint x: 647, startPoint y: 468, endPoint x: 689, endPoint y: 470, distance: 41.6
click at [689, 470] on div "6226743 [DATE] 10:05:24 PM 22 820142 Harpeth Garage Franklin Entry 2 Lost Ticke…" at bounding box center [591, 342] width 840 height 273
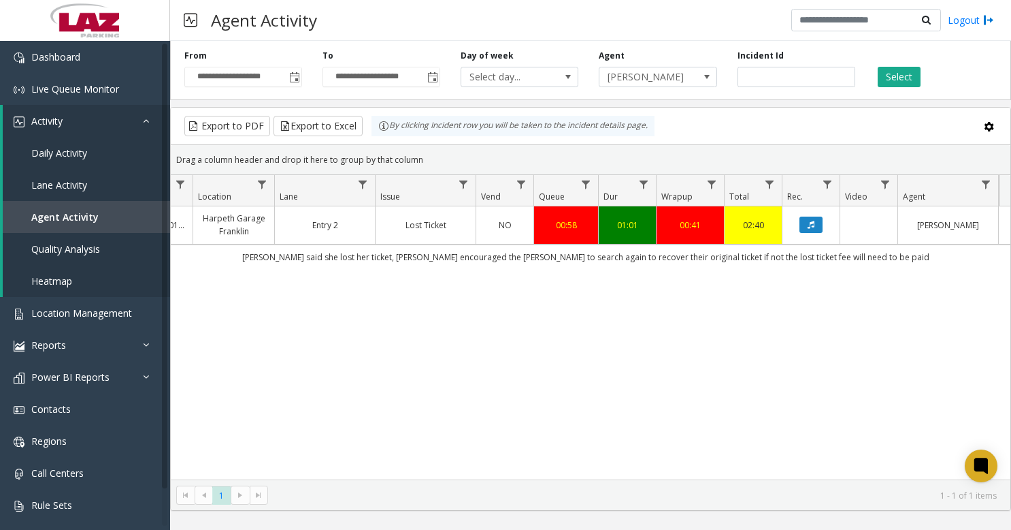
scroll to position [0, 256]
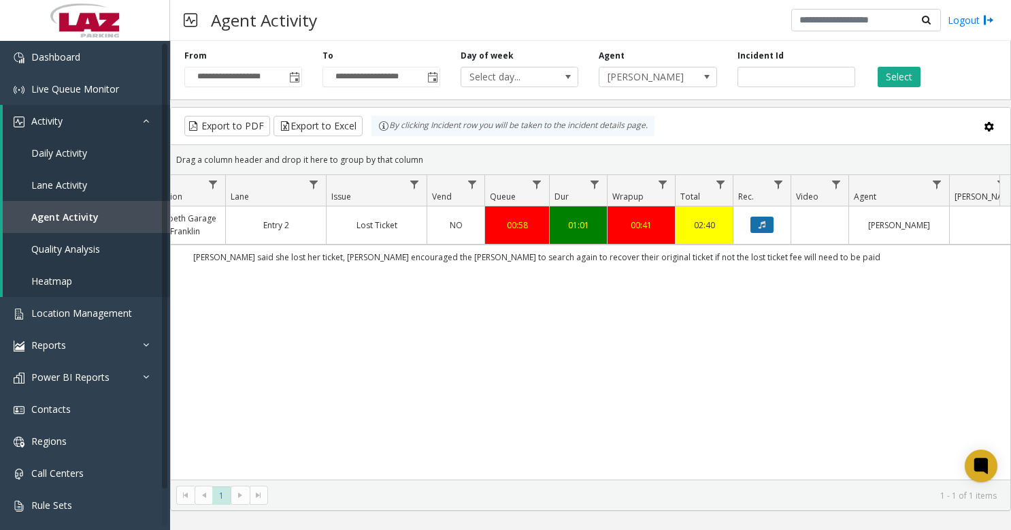
click at [764, 224] on icon "Data table" at bounding box center [762, 225] width 7 height 8
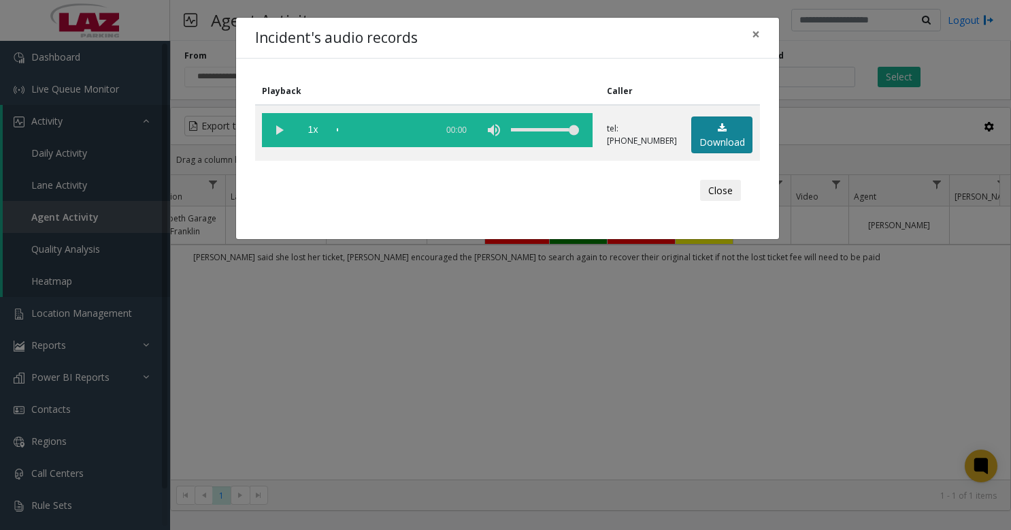
click at [712, 134] on link "Download" at bounding box center [722, 134] width 61 height 37
click at [817, 88] on div "Incident's audio records × Playback Caller 1x 01:10 tel:[PHONE_NUMBER] Download…" at bounding box center [505, 265] width 1011 height 530
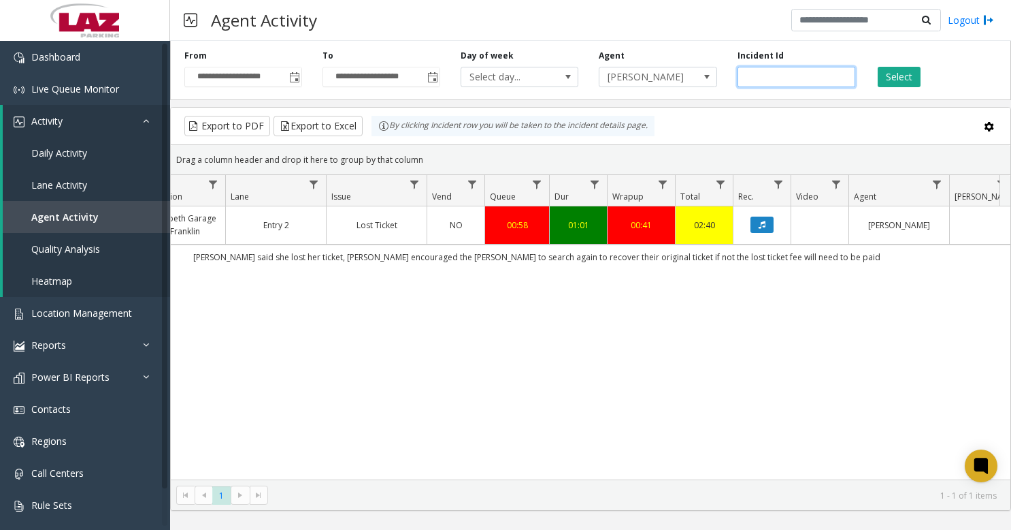
click at [813, 81] on input "*******" at bounding box center [797, 77] width 118 height 20
paste input "number"
click at [905, 71] on button "Select" at bounding box center [899, 77] width 43 height 20
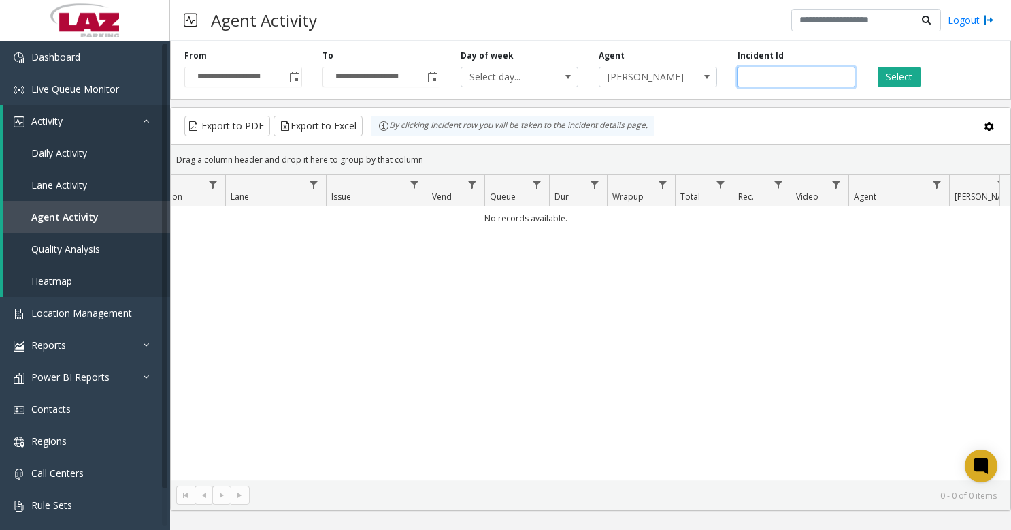
click at [799, 71] on input "*******" at bounding box center [797, 77] width 118 height 20
click at [894, 73] on button "Select" at bounding box center [899, 77] width 43 height 20
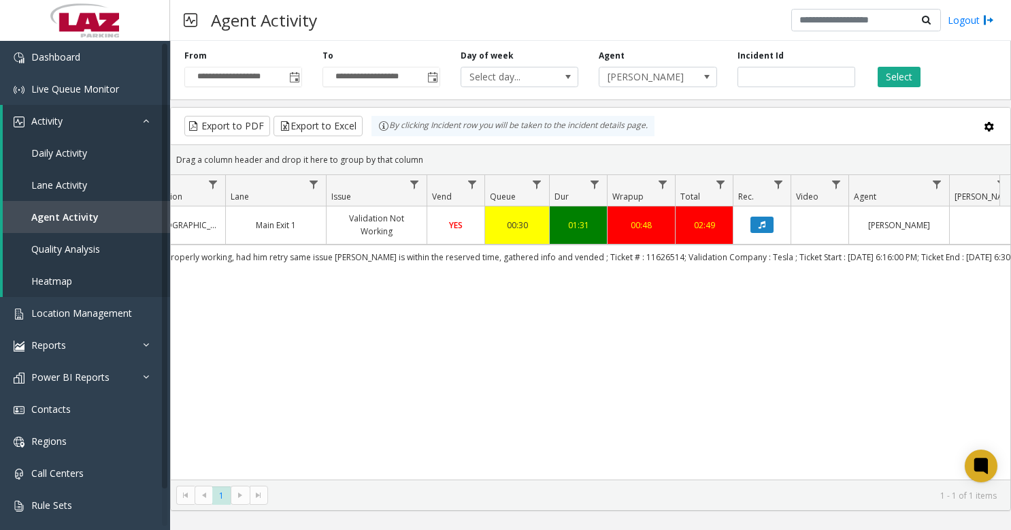
drag, startPoint x: 589, startPoint y: 471, endPoint x: 471, endPoint y: 472, distance: 118.4
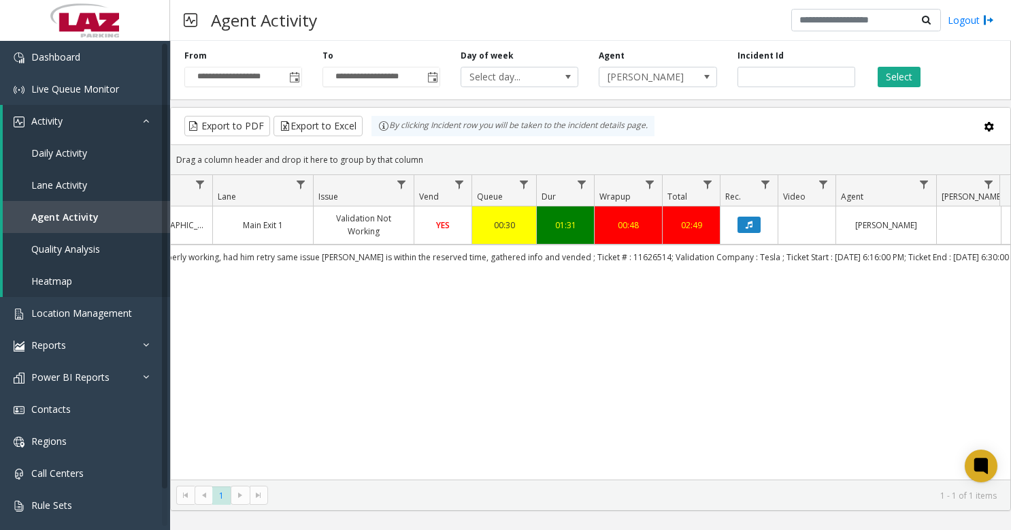
scroll to position [0, 324]
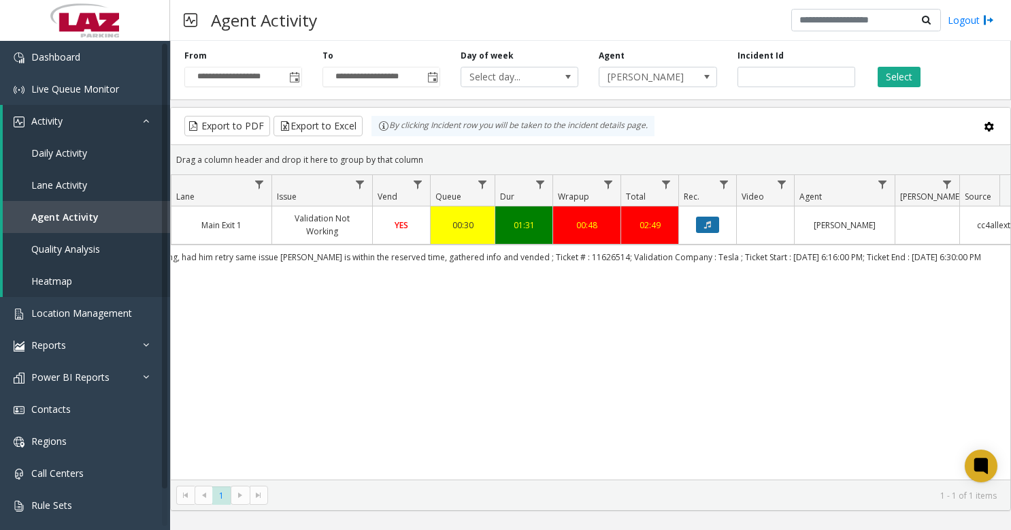
click at [704, 221] on icon "Data table" at bounding box center [707, 225] width 7 height 8
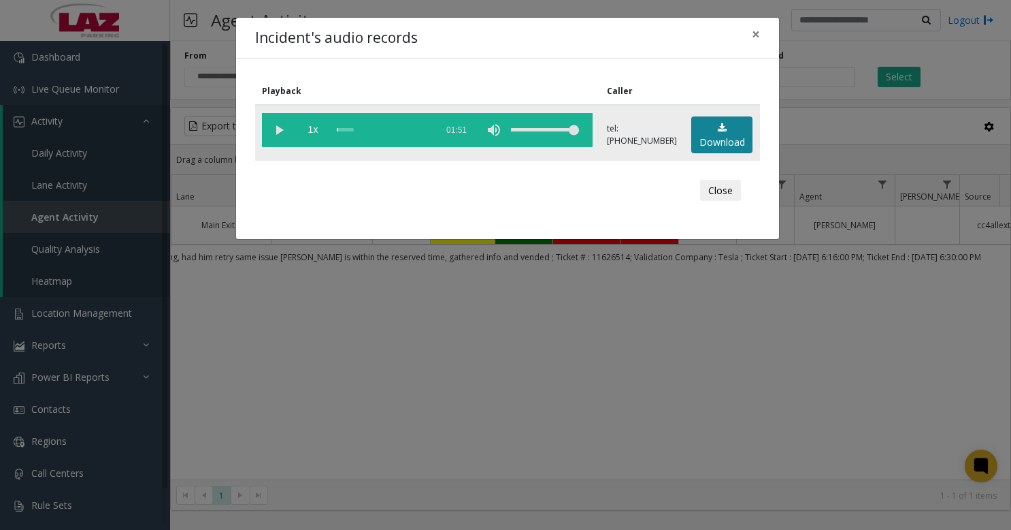
click at [721, 137] on link "Download" at bounding box center [722, 134] width 61 height 37
click at [627, 425] on div "Incident's audio records × Playback Caller 1x 01:51 tel:[PHONE_NUMBER] Download…" at bounding box center [505, 265] width 1011 height 530
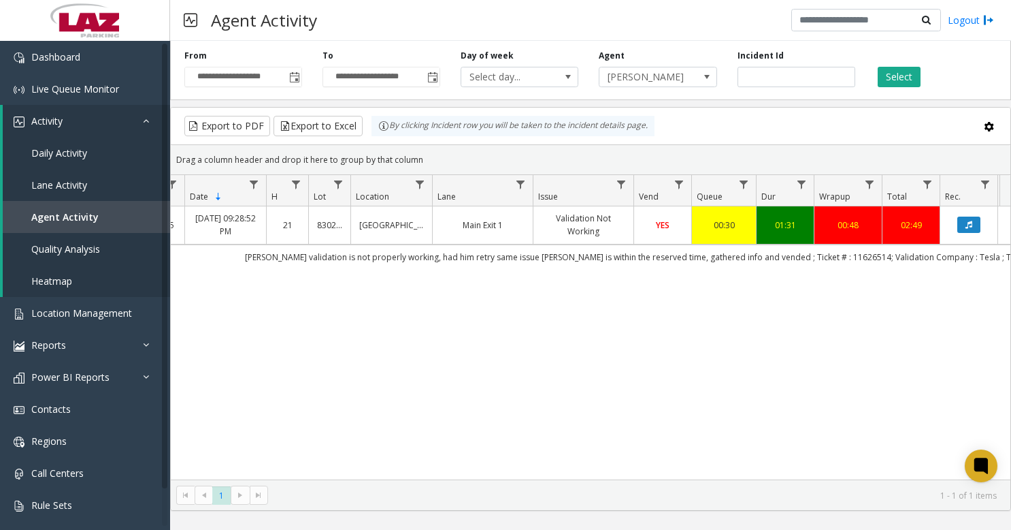
scroll to position [0, 44]
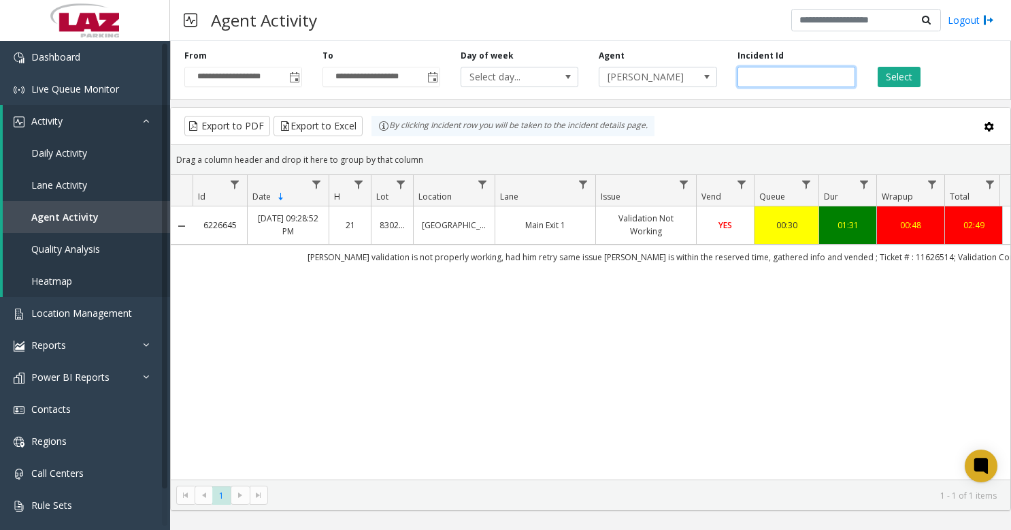
click at [777, 76] on input "*******" at bounding box center [797, 77] width 118 height 20
paste input "number"
click at [904, 82] on button "Select" at bounding box center [899, 77] width 43 height 20
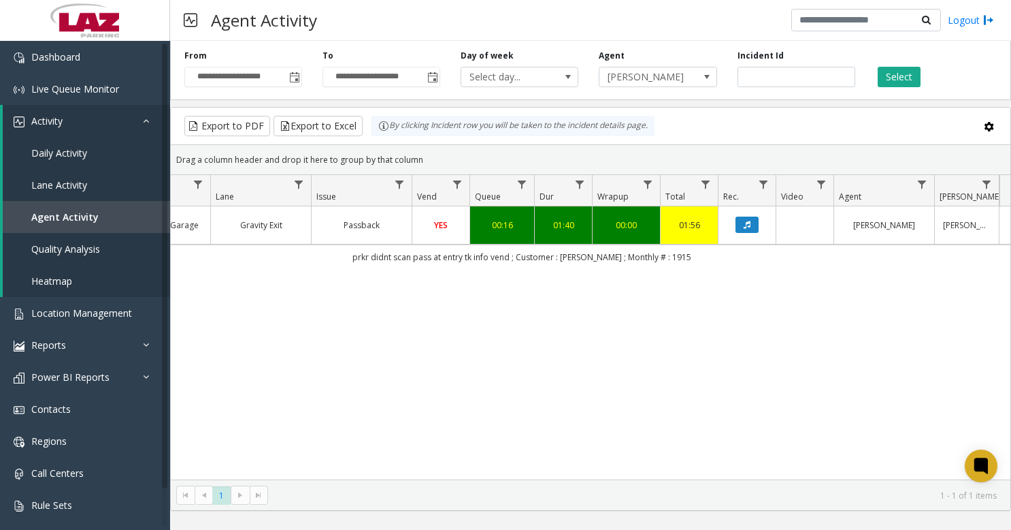
scroll to position [0, 289]
click at [745, 223] on icon "Data table" at bounding box center [743, 225] width 7 height 8
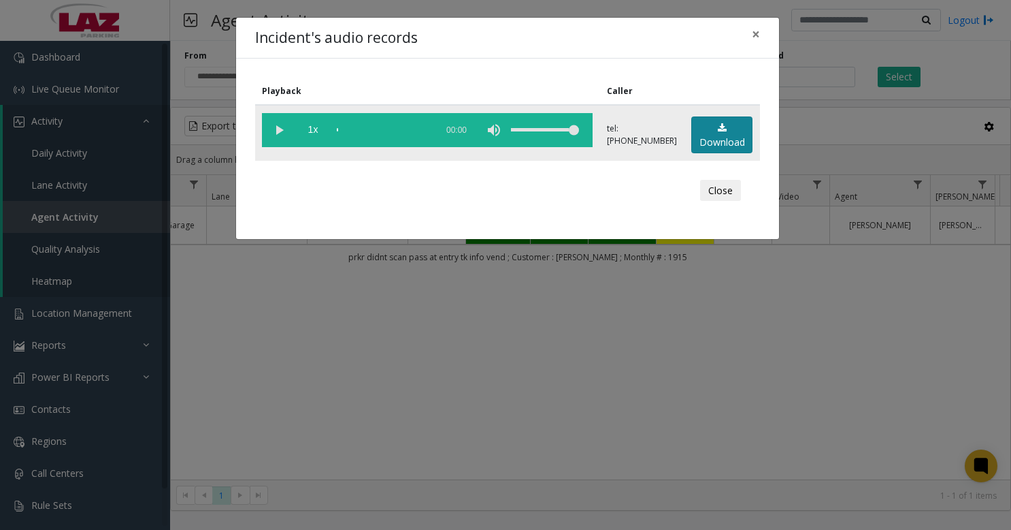
click at [710, 137] on link "Download" at bounding box center [722, 134] width 61 height 37
click at [583, 450] on div "Incident's audio records × Playback Caller 1x 01:48 tel:[PHONE_NUMBER] Download…" at bounding box center [505, 265] width 1011 height 530
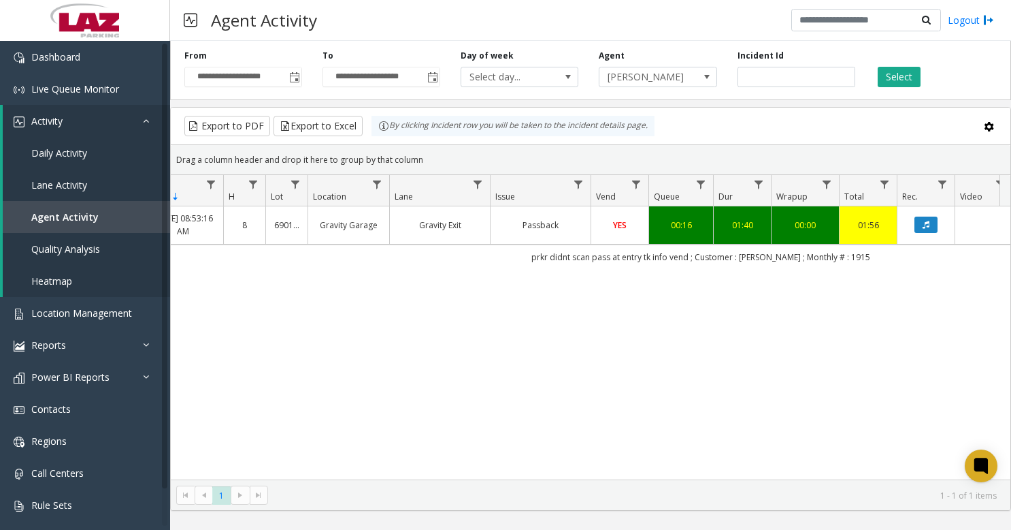
scroll to position [0, 0]
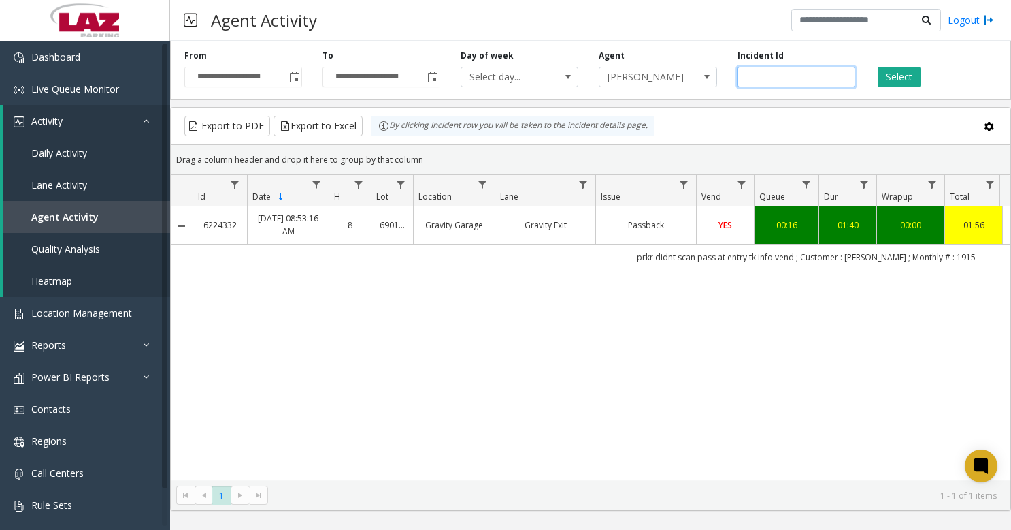
click at [800, 78] on input "*******" at bounding box center [797, 77] width 118 height 20
paste input "number"
click at [881, 82] on button "Select" at bounding box center [899, 77] width 43 height 20
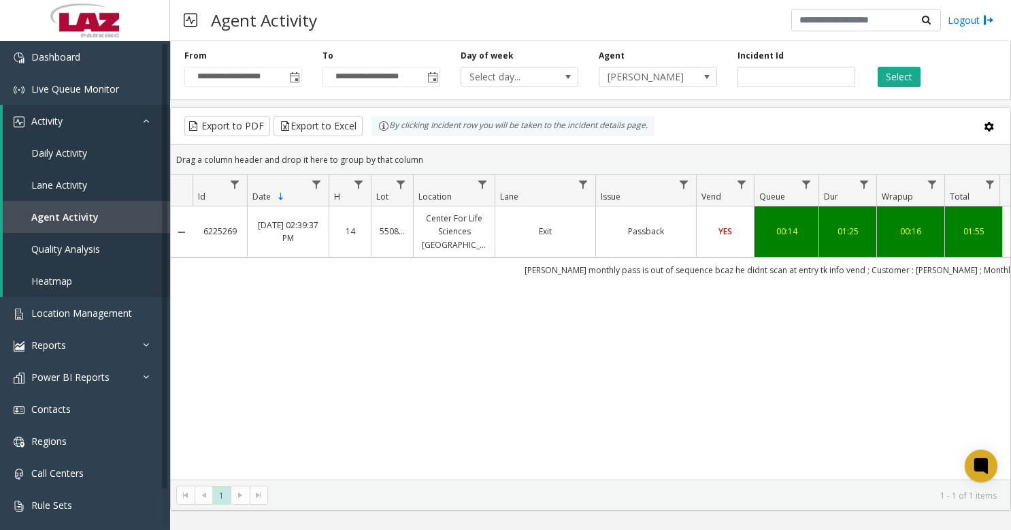
scroll to position [0, 238]
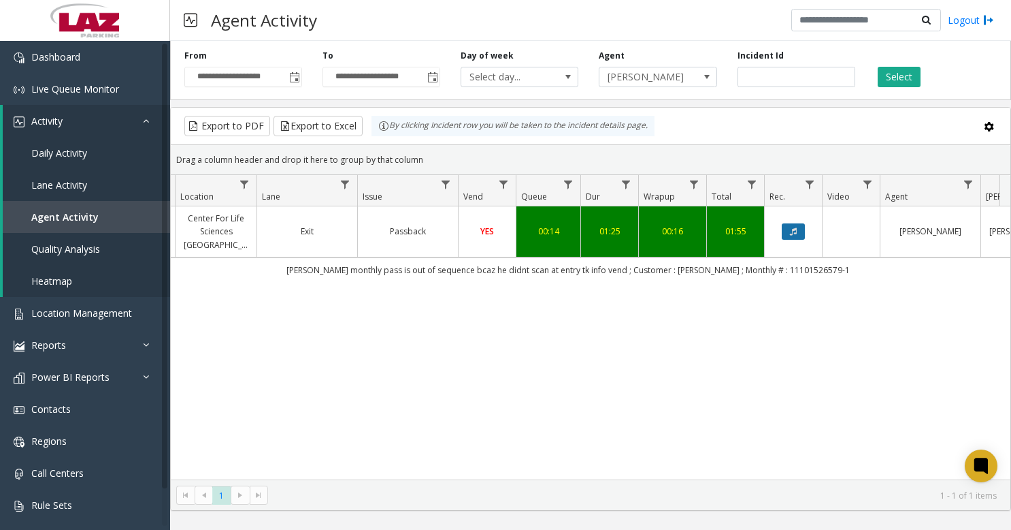
click at [795, 227] on icon "Data table" at bounding box center [793, 231] width 7 height 8
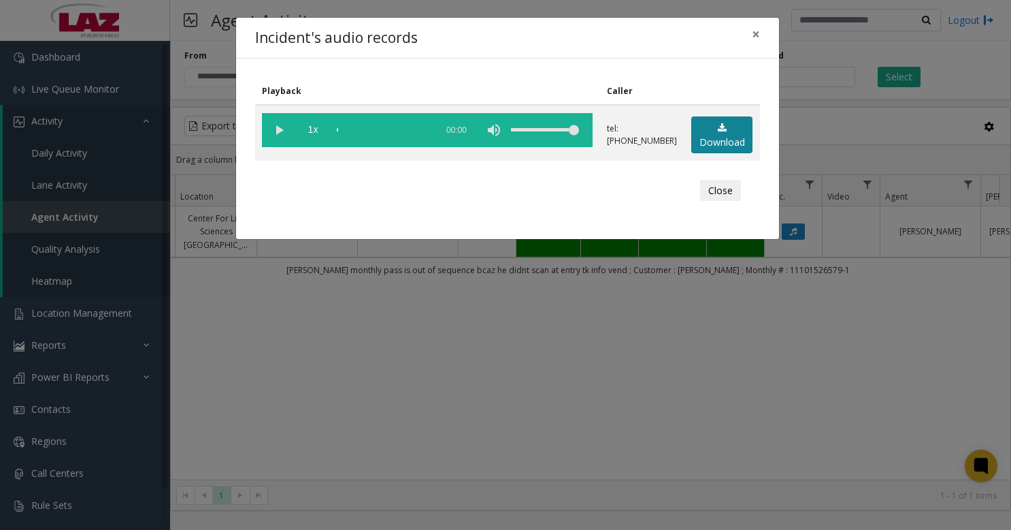
click at [726, 120] on link "Download" at bounding box center [722, 134] width 61 height 37
click at [585, 444] on div "Incident's audio records × Playback Caller 1x 01:27 tel:[PHONE_NUMBER] Download…" at bounding box center [505, 265] width 1011 height 530
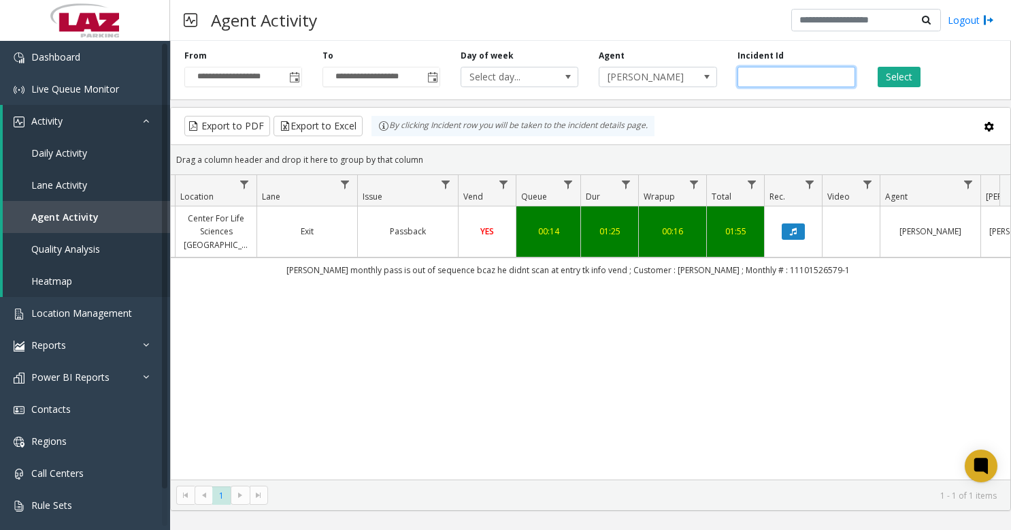
click at [792, 83] on input "*******" at bounding box center [797, 77] width 118 height 20
paste input "number"
click at [904, 85] on button "Select" at bounding box center [899, 77] width 43 height 20
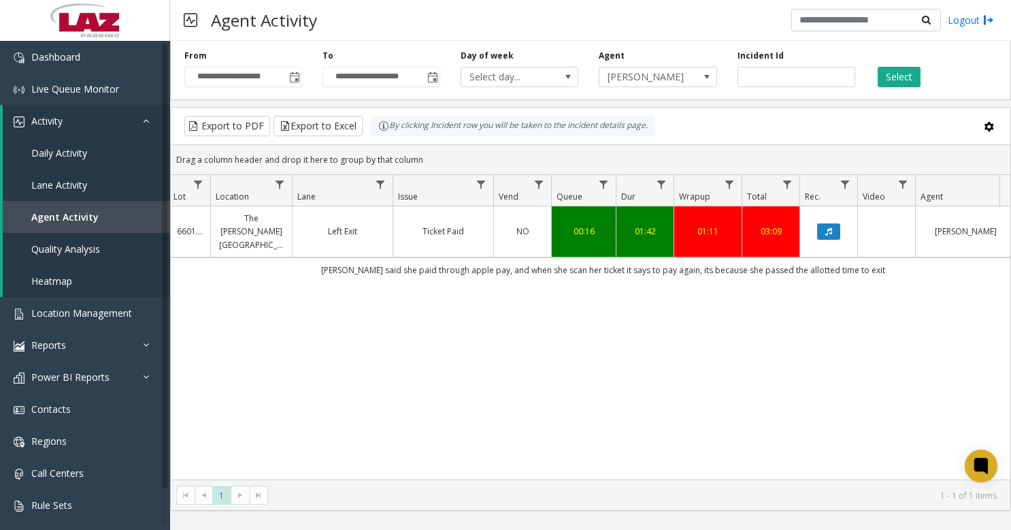
scroll to position [0, 225]
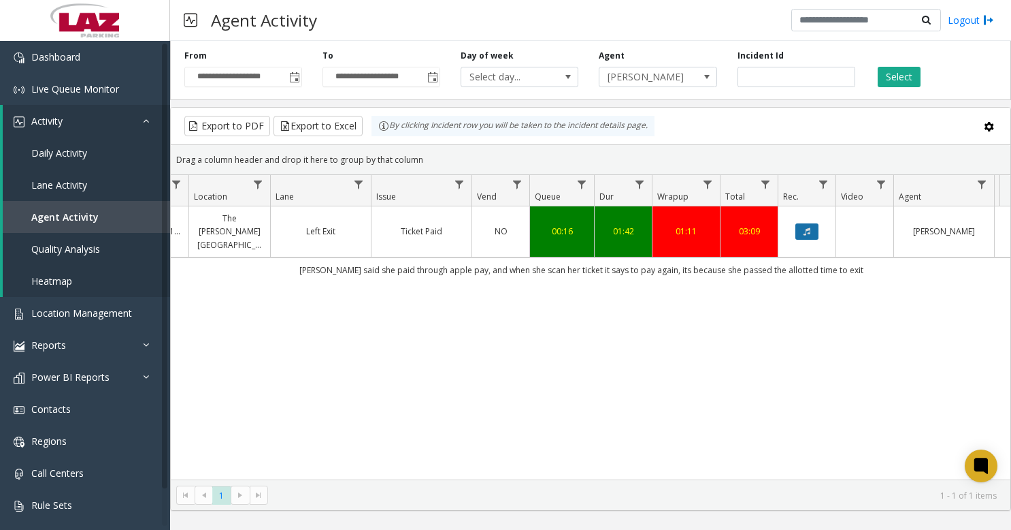
click at [809, 227] on icon "Data table" at bounding box center [807, 231] width 7 height 8
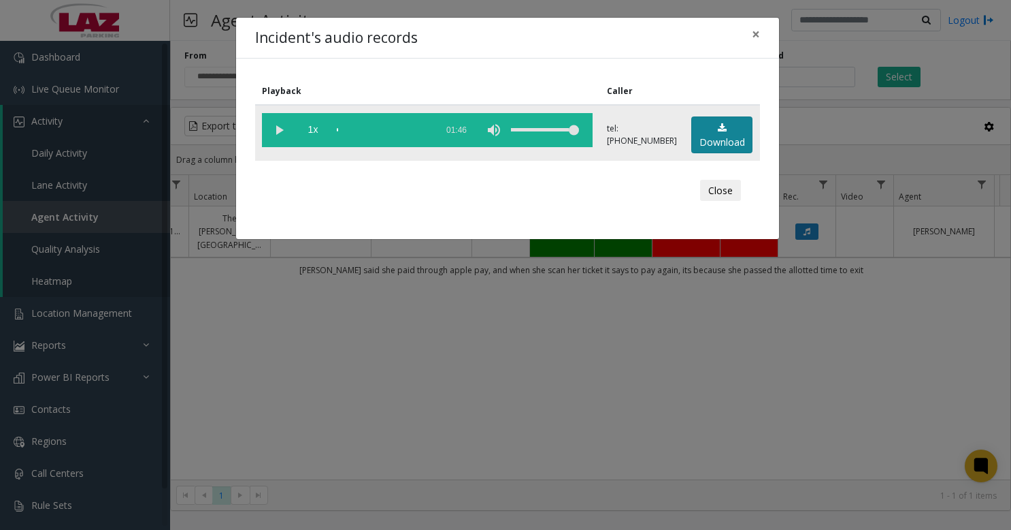
click at [713, 140] on link "Download" at bounding box center [722, 134] width 61 height 37
click at [694, 467] on div "Incident's audio records × Playback Caller 1x 01:46 tel:[PHONE_NUMBER] Download…" at bounding box center [505, 265] width 1011 height 530
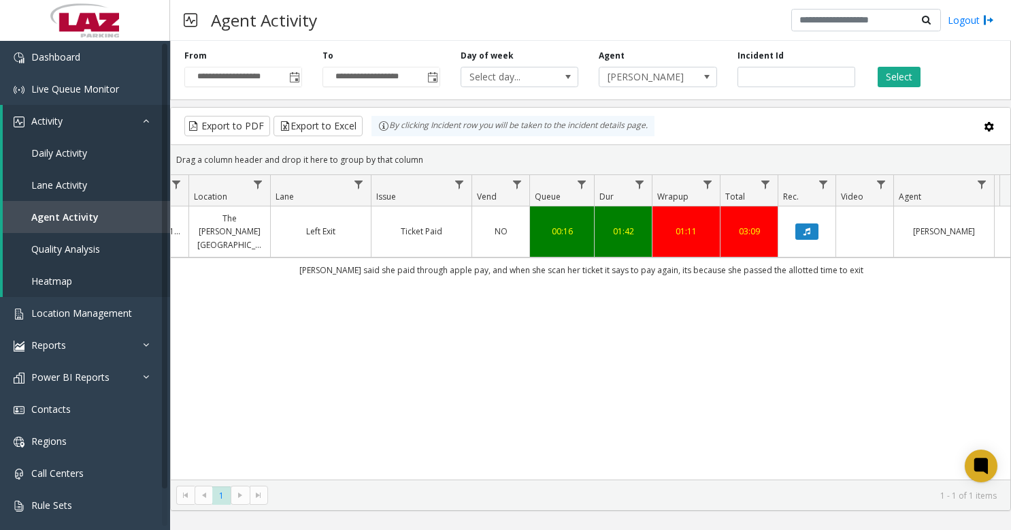
scroll to position [0, 419]
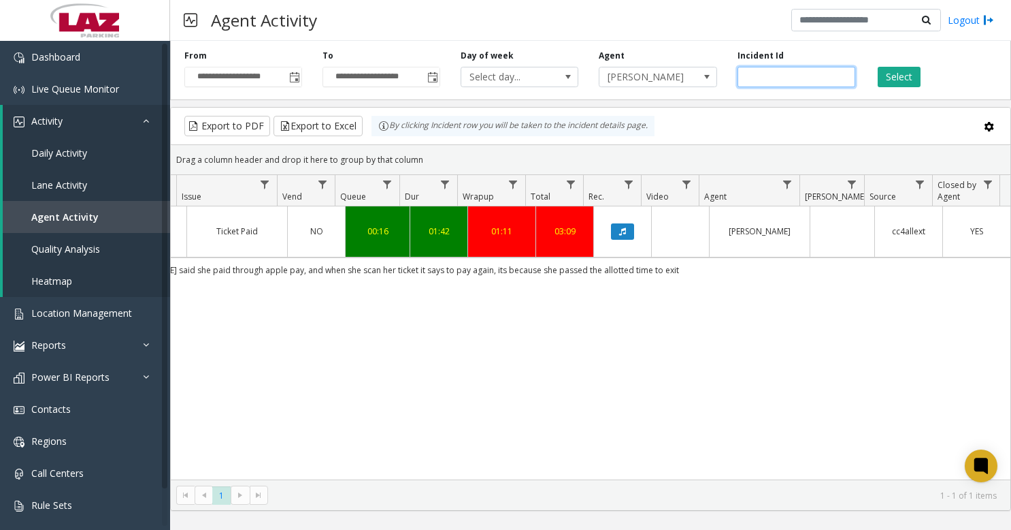
click at [770, 76] on input "*******" at bounding box center [797, 77] width 118 height 20
paste input "number"
type input "*******"
click at [912, 82] on button "Select" at bounding box center [899, 77] width 43 height 20
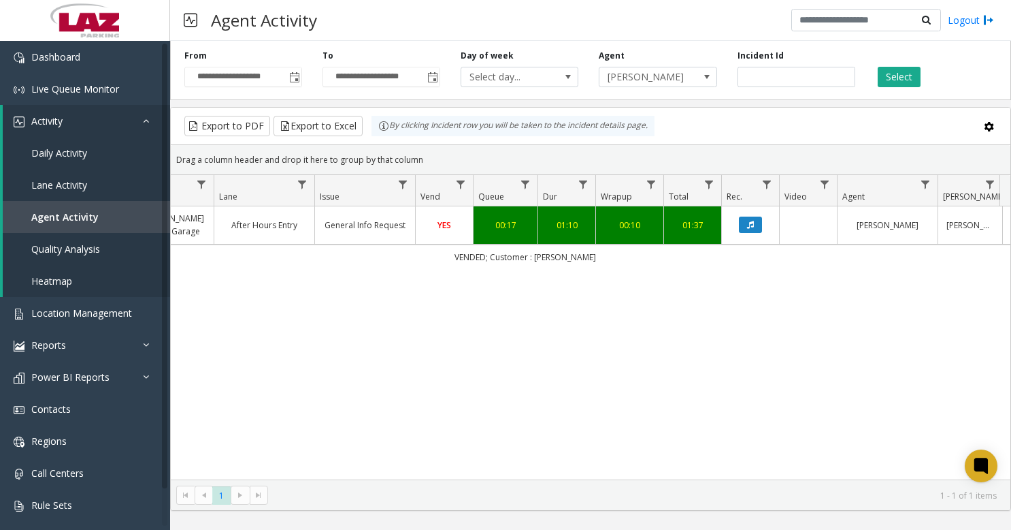
scroll to position [0, 419]
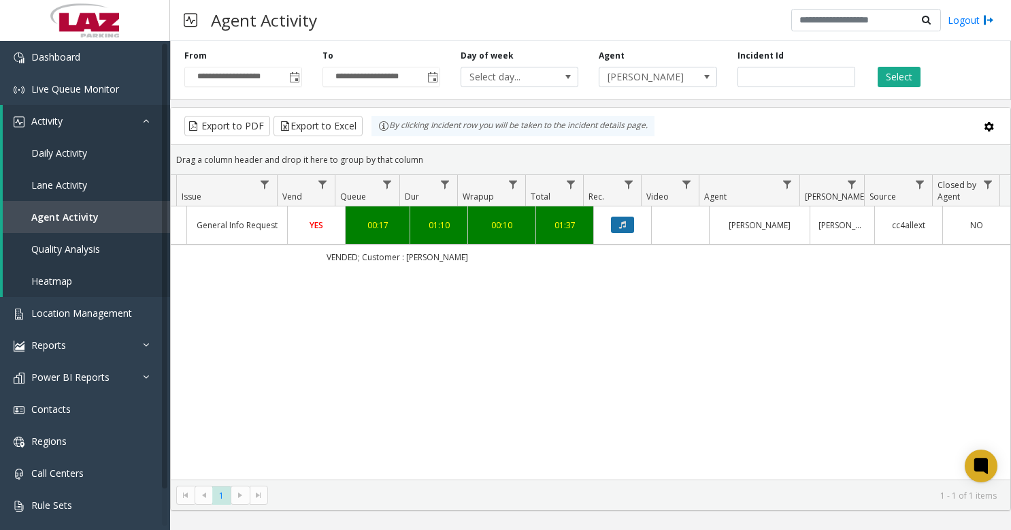
click at [611, 229] on button "Data table" at bounding box center [622, 224] width 23 height 16
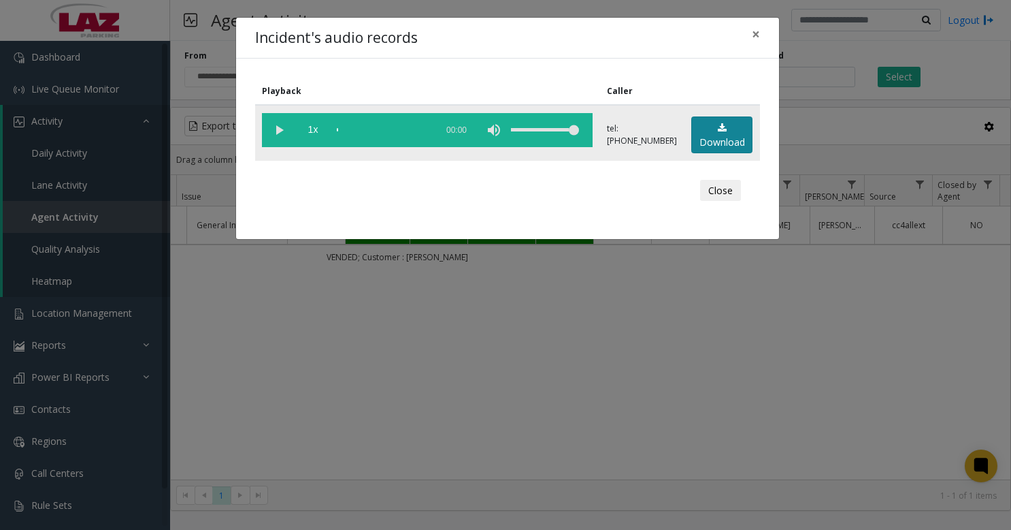
click at [698, 132] on link "Download" at bounding box center [722, 134] width 61 height 37
click at [610, 418] on div "Incident's audio records × Playback Caller 1x 01:18 tel:[PHONE_NUMBER] Download…" at bounding box center [505, 265] width 1011 height 530
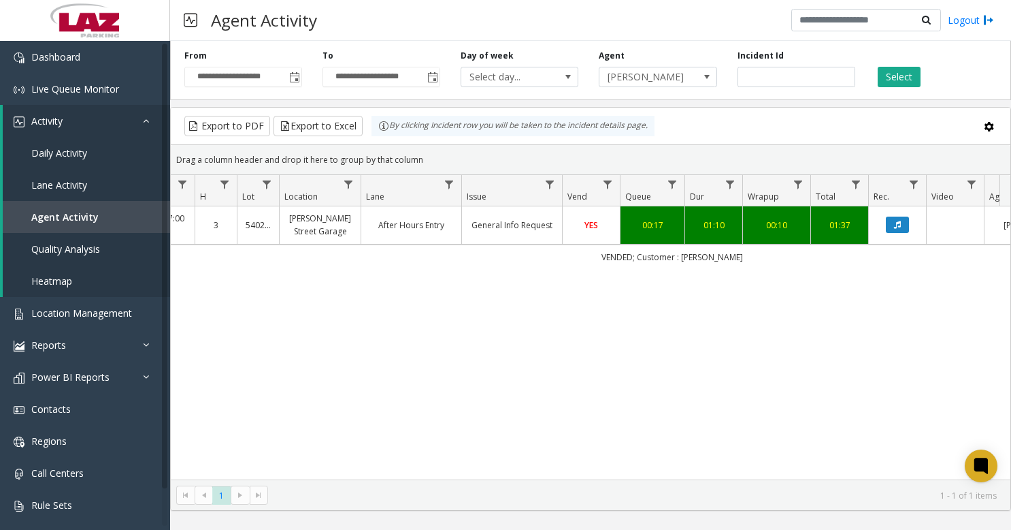
scroll to position [0, 0]
